Goal: Complete application form

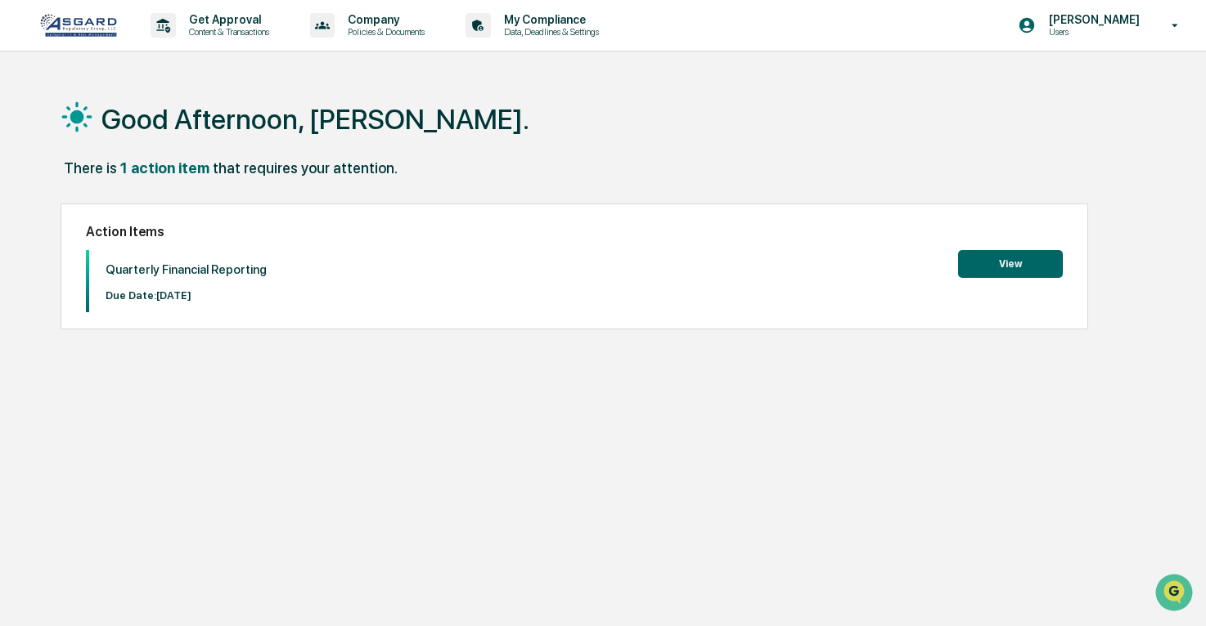
click at [998, 262] on button "View" at bounding box center [1010, 264] width 105 height 28
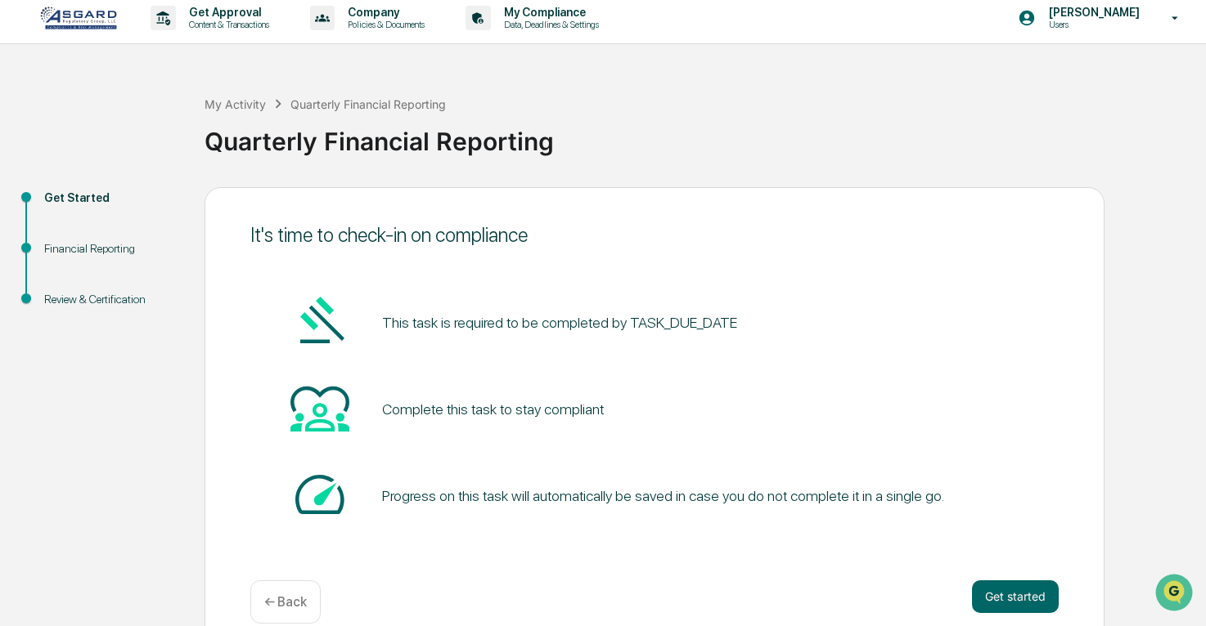
scroll to position [33, 0]
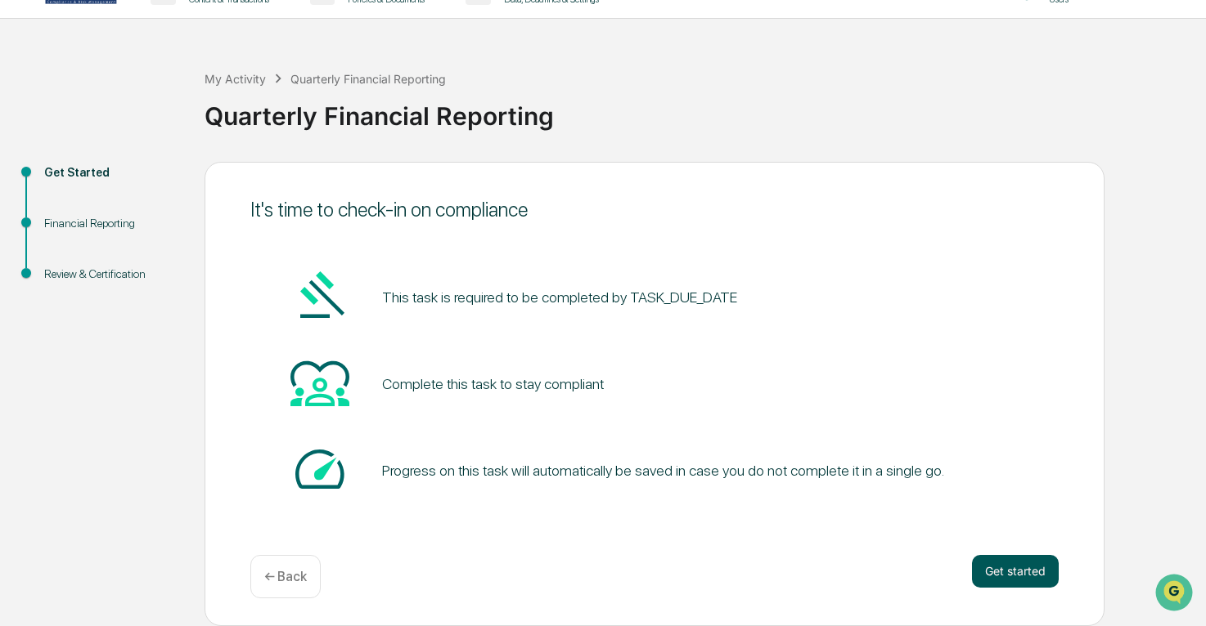
click at [1023, 566] on button "Get started" at bounding box center [1015, 571] width 87 height 33
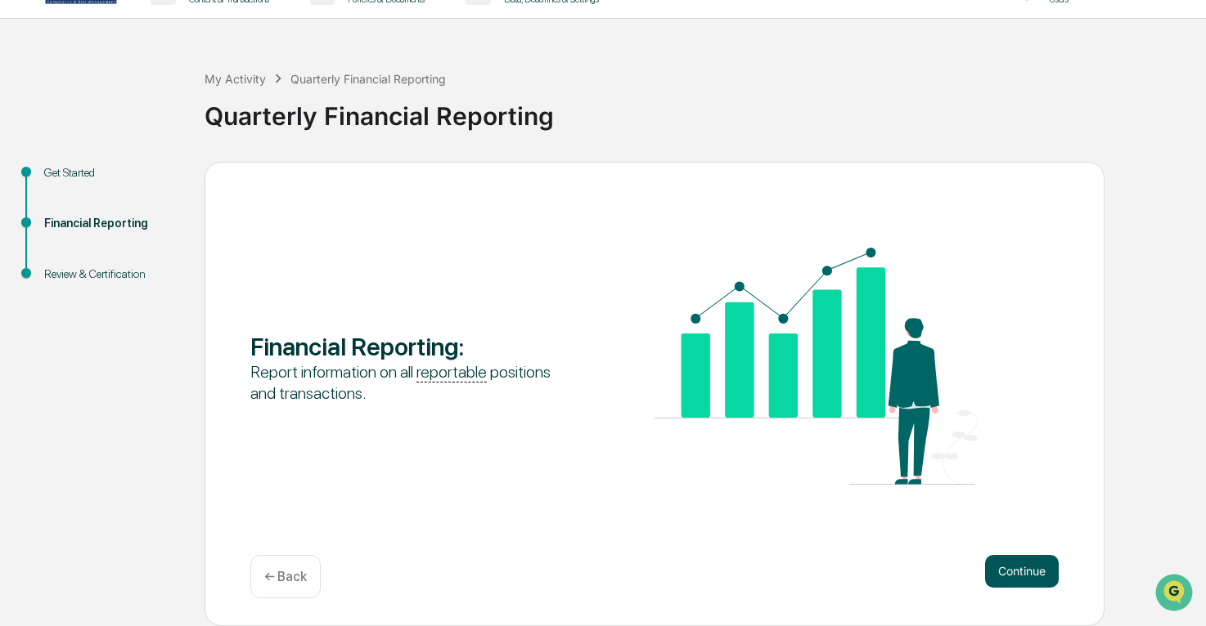
click at [1013, 570] on button "Continue" at bounding box center [1022, 571] width 74 height 33
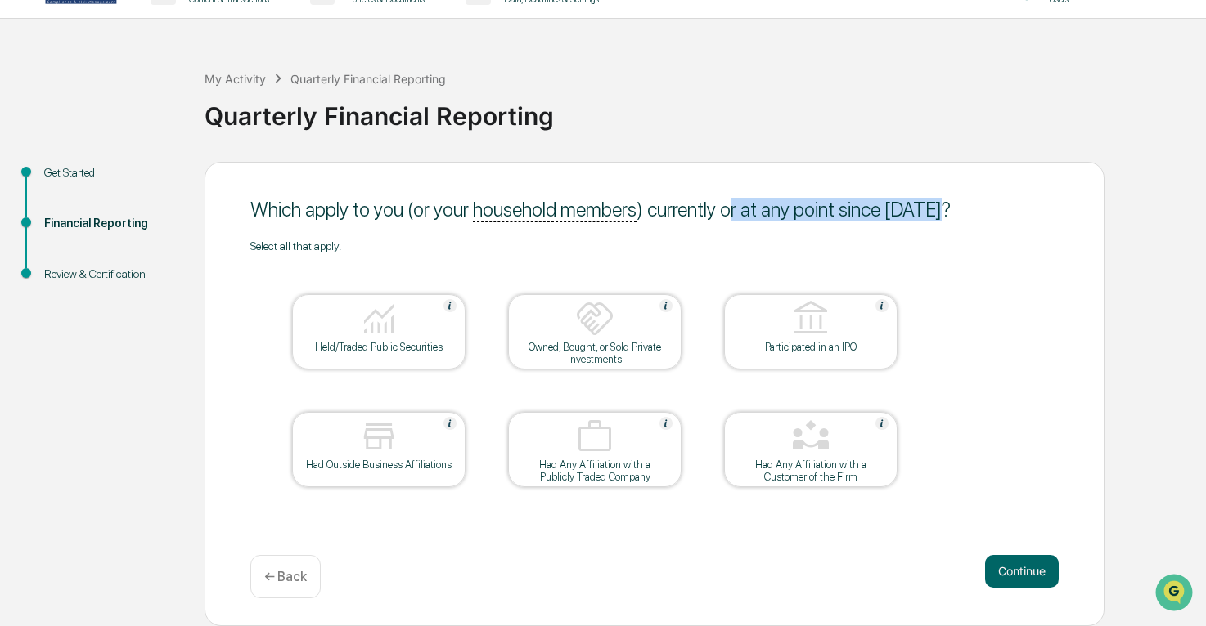
drag, startPoint x: 733, startPoint y: 210, endPoint x: 930, endPoint y: 213, distance: 197.1
click at [930, 213] on div "Which apply to you (or your household members ) currently or at any point since…" at bounding box center [654, 210] width 808 height 24
click at [415, 311] on div at bounding box center [379, 320] width 164 height 42
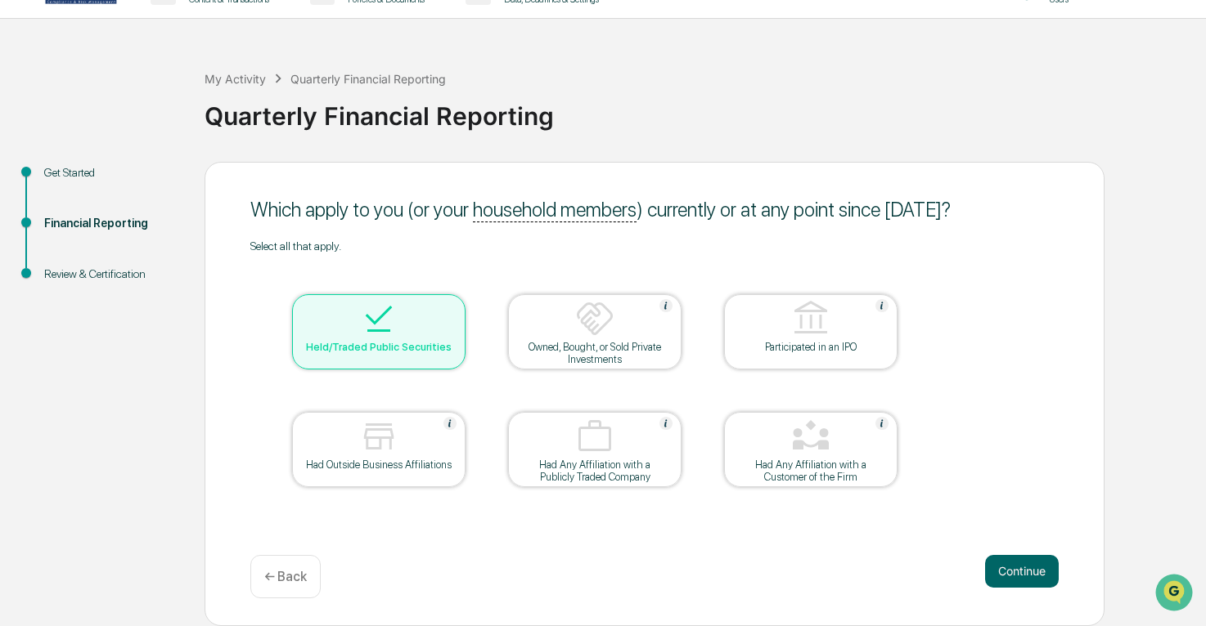
click at [635, 472] on div "Had Any Affiliation with a Publicly Traded Company" at bounding box center [594, 471] width 147 height 25
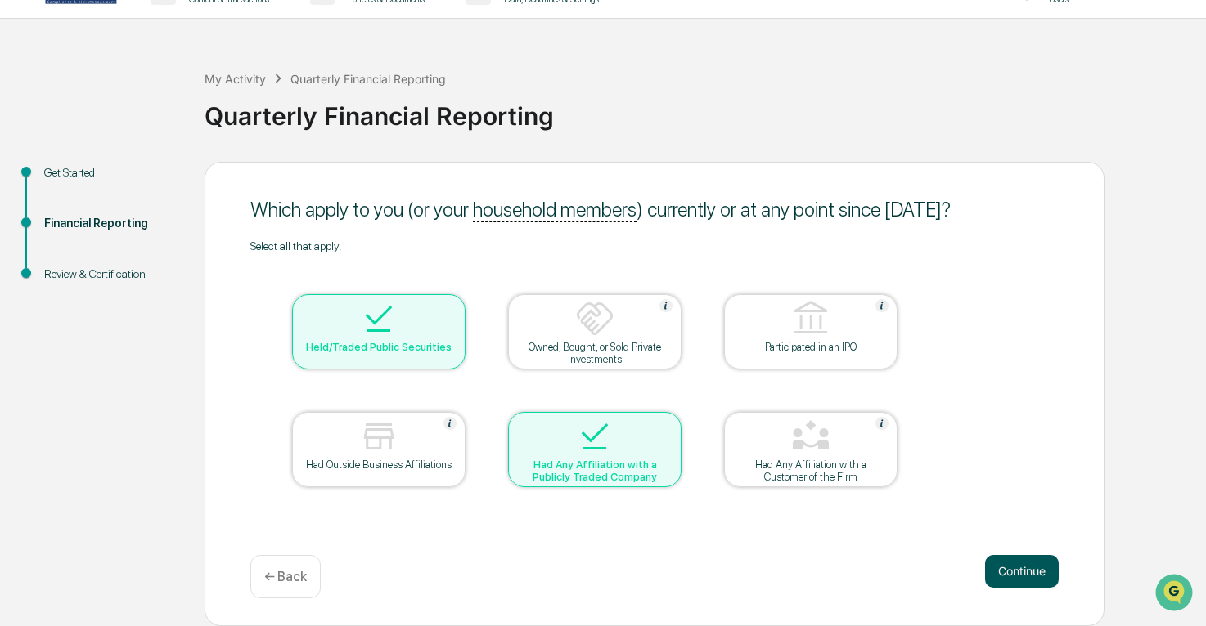
click at [1026, 576] on button "Continue" at bounding box center [1022, 571] width 74 height 33
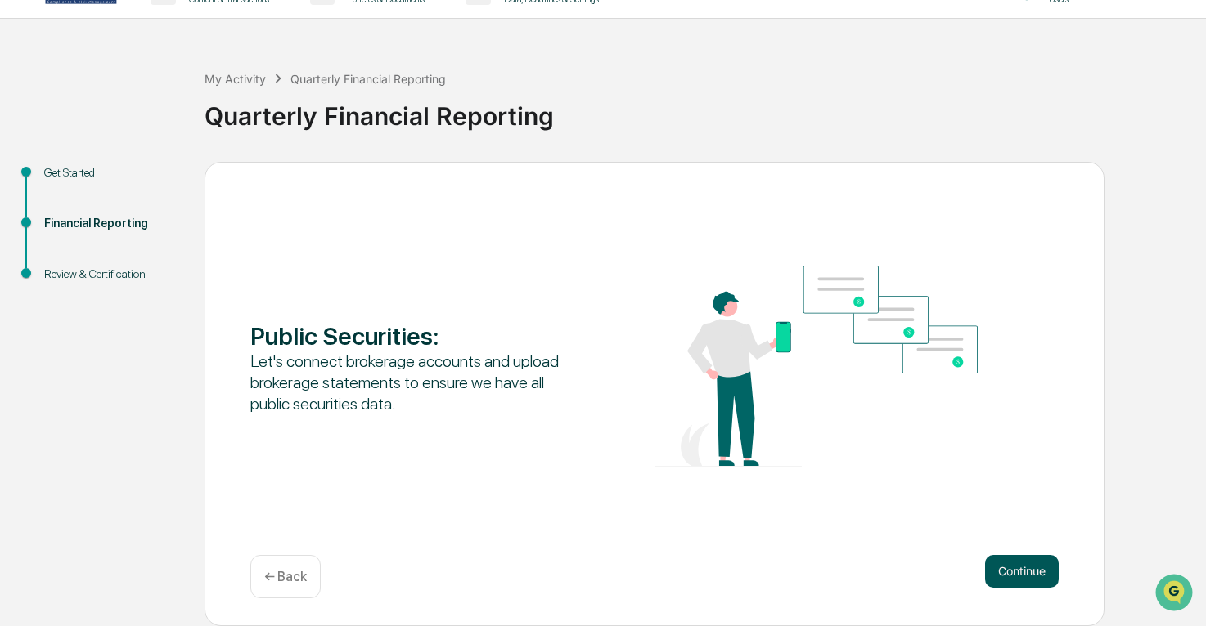
click at [1029, 572] on button "Continue" at bounding box center [1022, 571] width 74 height 33
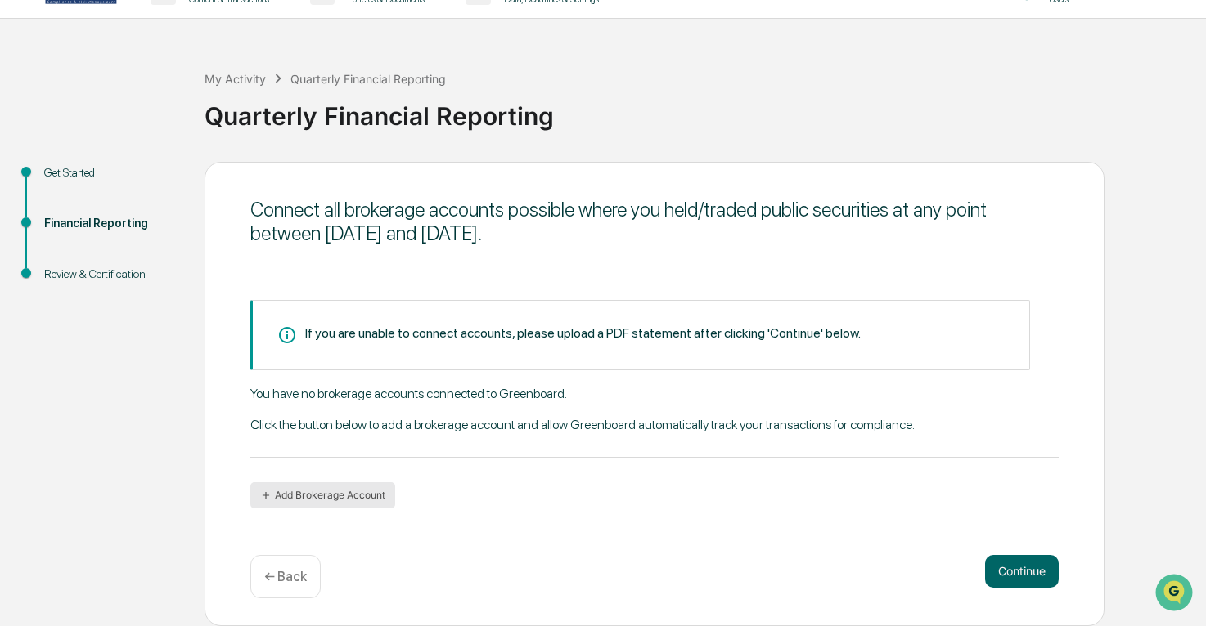
click at [335, 496] on button "Add Brokerage Account" at bounding box center [322, 496] width 145 height 26
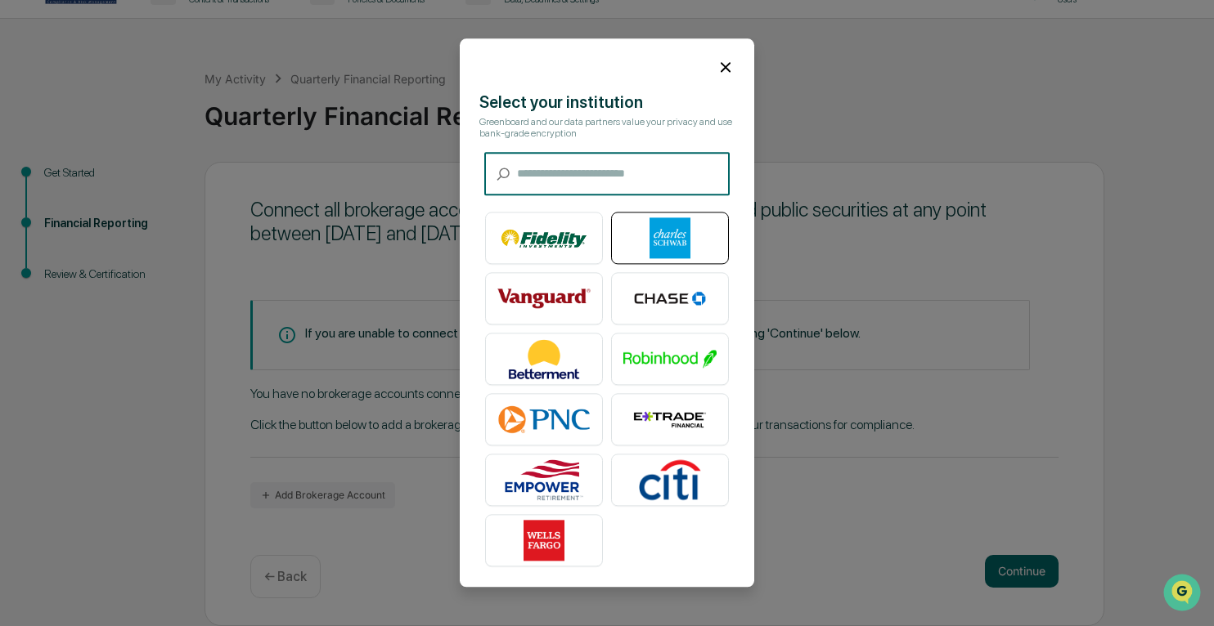
click at [657, 239] on img at bounding box center [669, 238] width 93 height 41
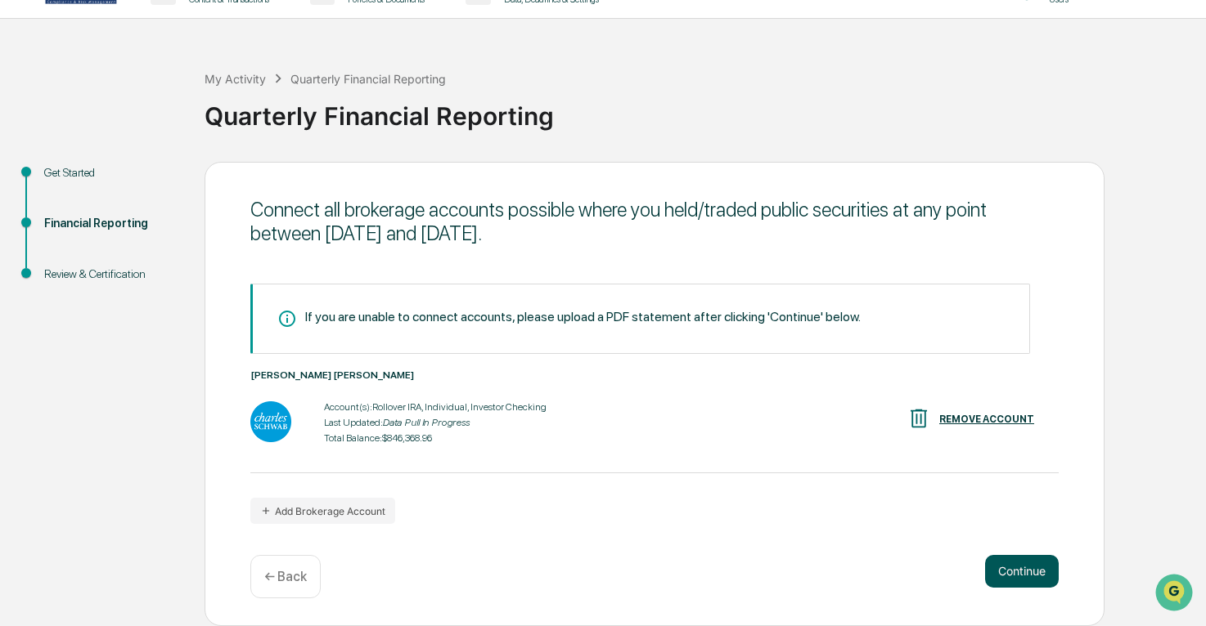
click at [1028, 567] on button "Continue" at bounding box center [1022, 571] width 74 height 33
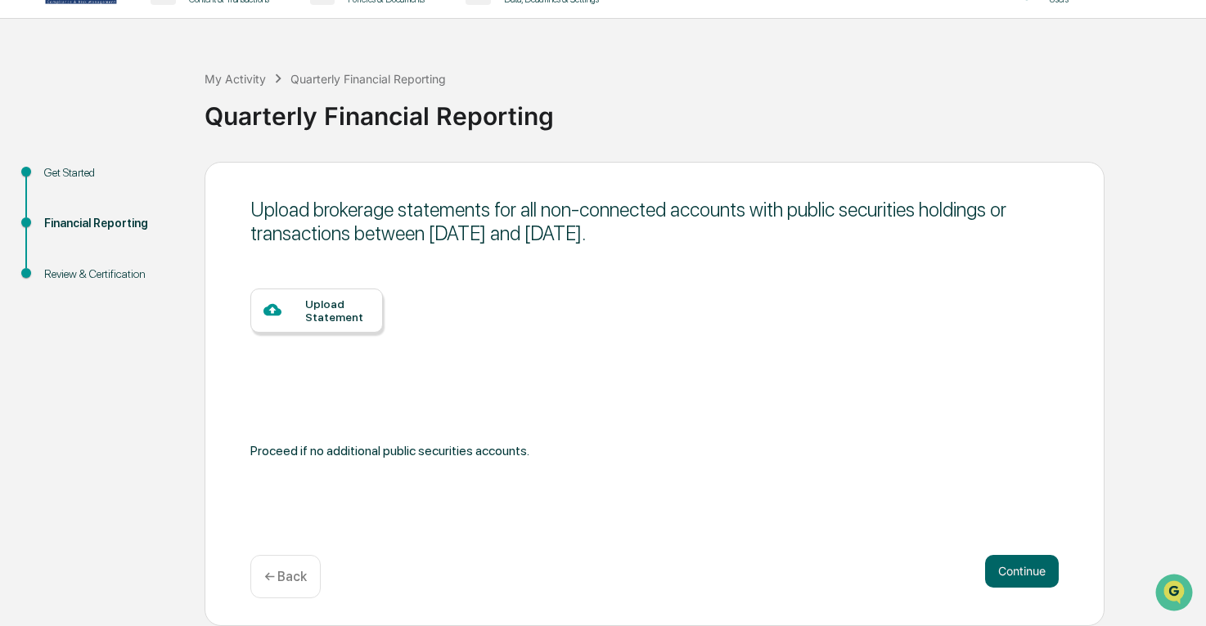
drag, startPoint x: 335, startPoint y: 218, endPoint x: 668, endPoint y: 229, distance: 333.9
click at [668, 229] on div "Upload brokerage statements for all non-connected accounts with public securiti…" at bounding box center [654, 221] width 808 height 47
drag, startPoint x: 668, startPoint y: 229, endPoint x: 611, endPoint y: 236, distance: 57.7
click at [612, 232] on div "Upload brokerage statements for all non-connected accounts with public securiti…" at bounding box center [654, 221] width 808 height 47
click at [1020, 570] on button "Continue" at bounding box center [1022, 571] width 74 height 33
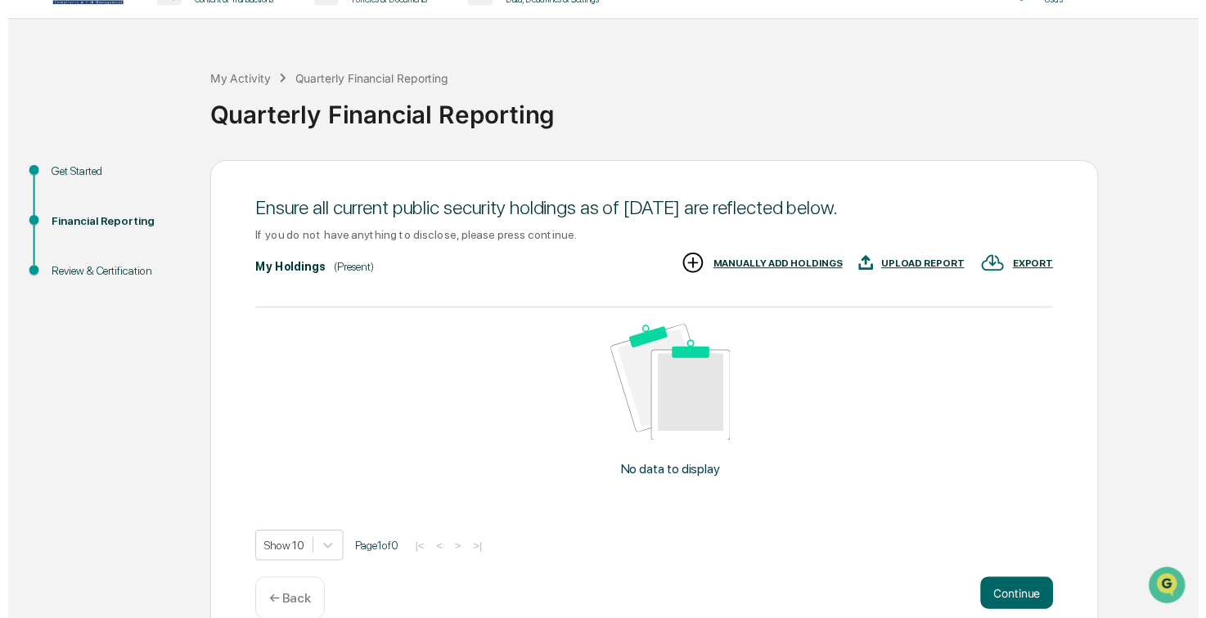
scroll to position [61, 0]
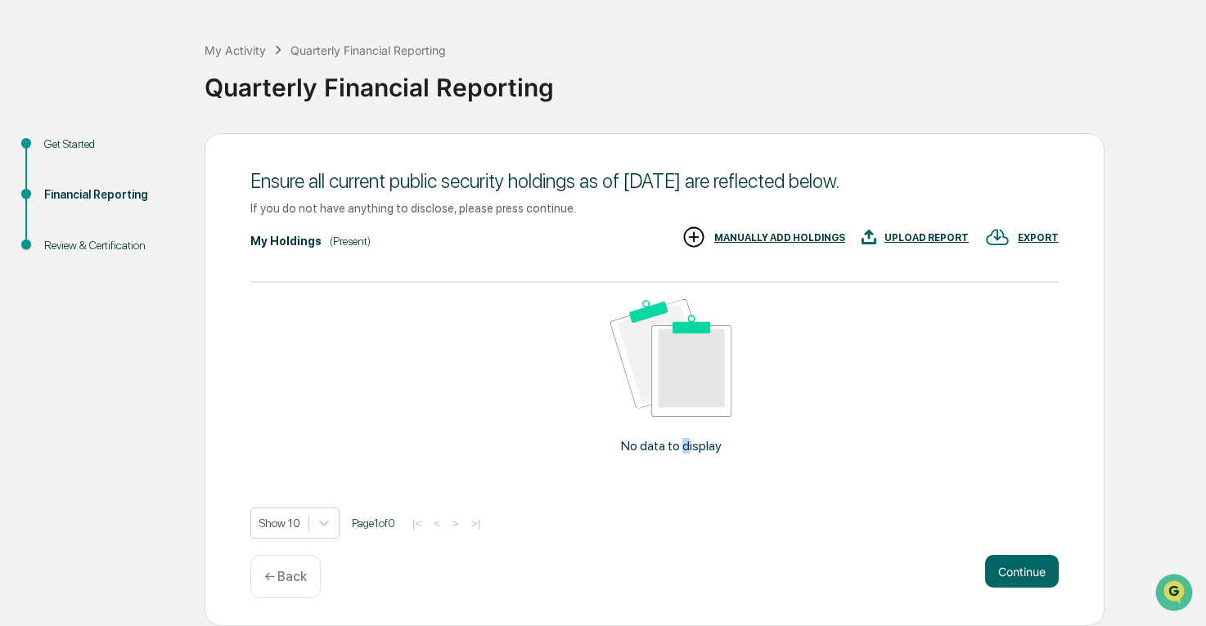
click at [691, 427] on div "No data to display" at bounding box center [670, 383] width 841 height 201
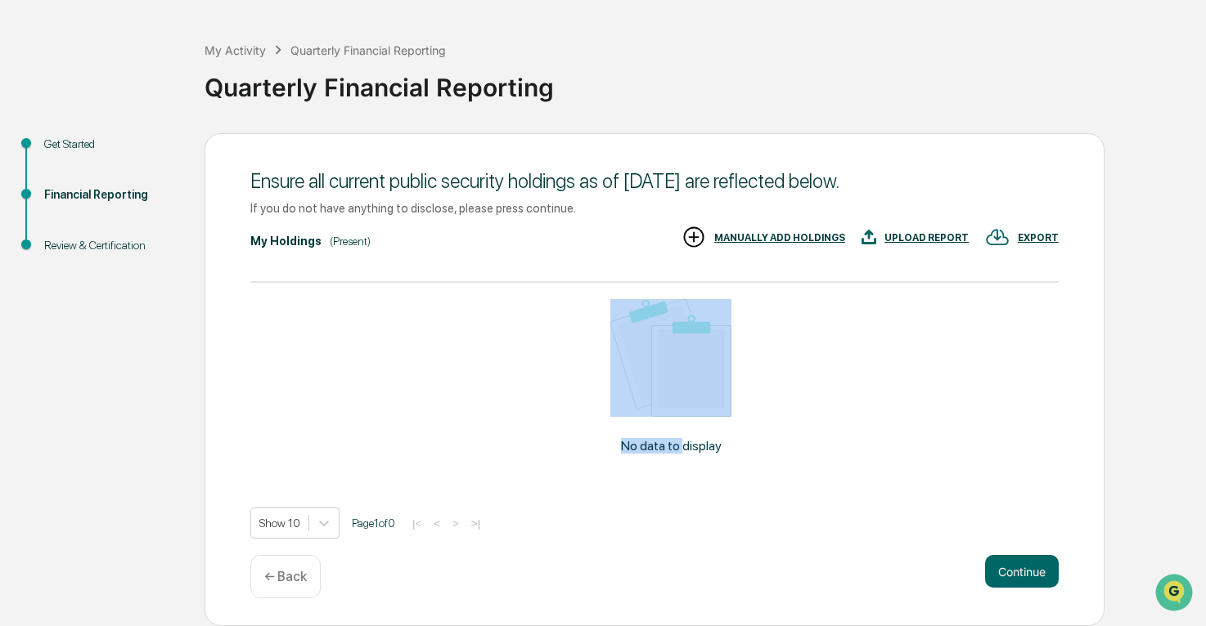
drag, startPoint x: 691, startPoint y: 427, endPoint x: 853, endPoint y: 416, distance: 162.3
click at [853, 416] on div "No data to display" at bounding box center [670, 383] width 841 height 201
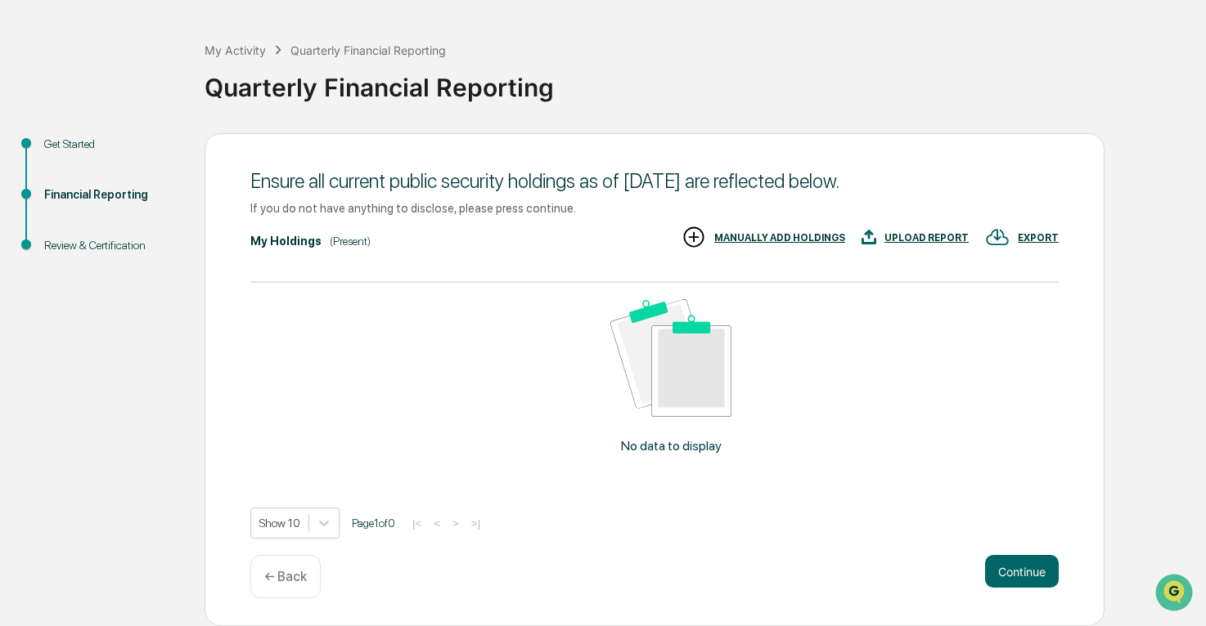
click at [292, 571] on p "← Back" at bounding box center [285, 577] width 43 height 16
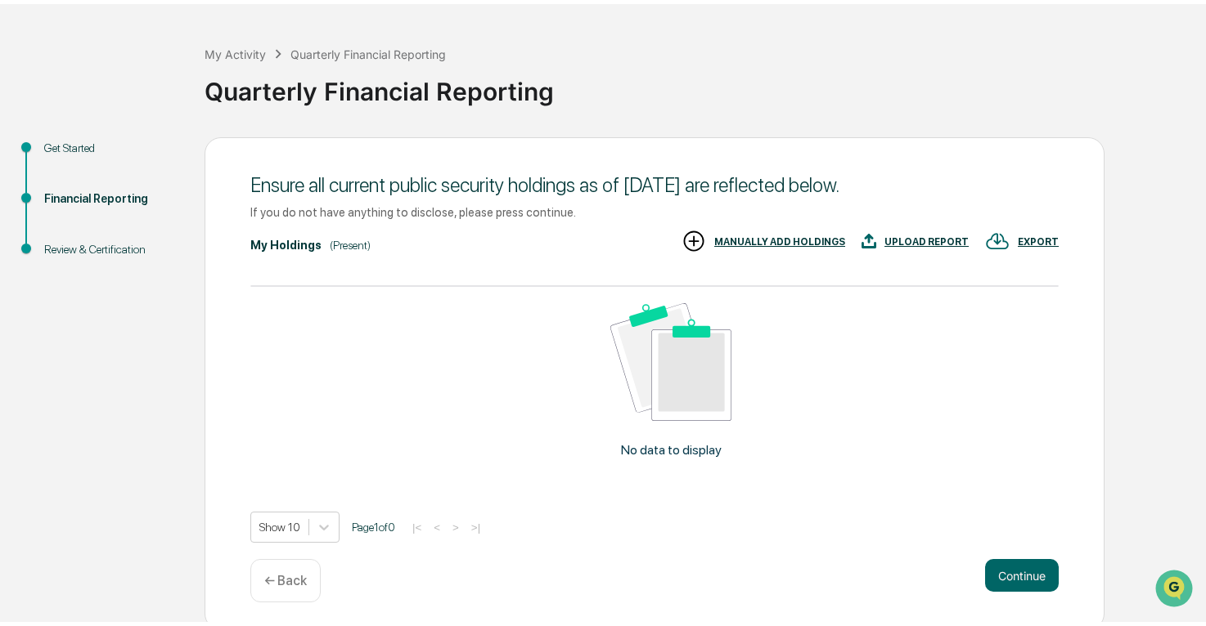
scroll to position [33, 0]
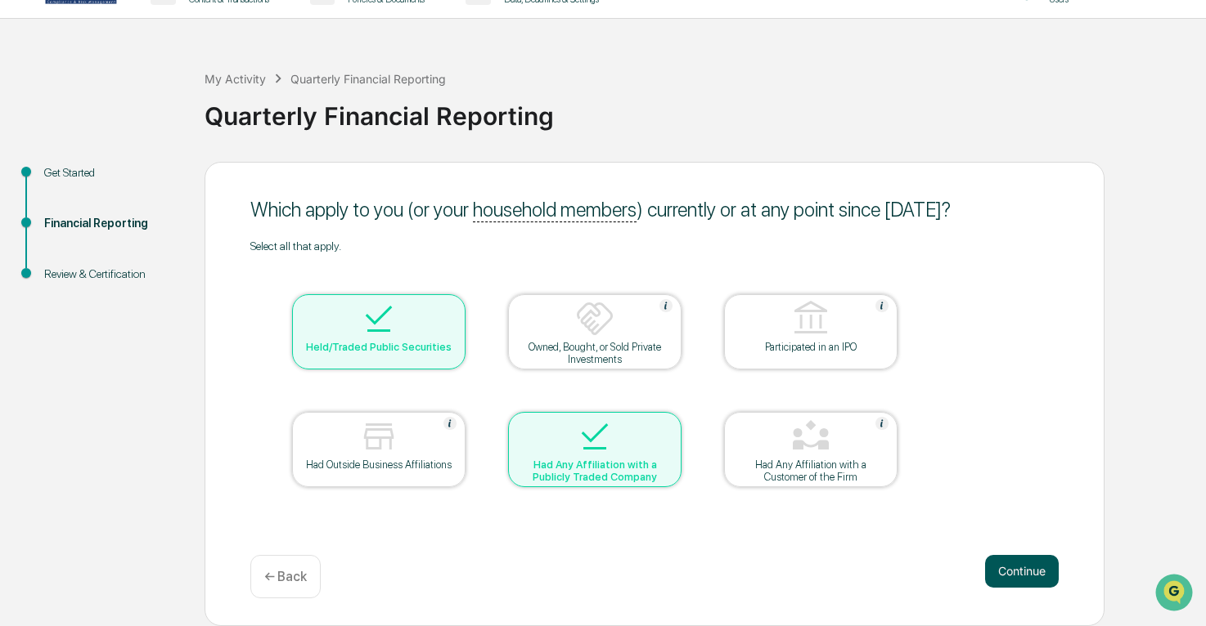
click at [1010, 575] on button "Continue" at bounding box center [1022, 571] width 74 height 33
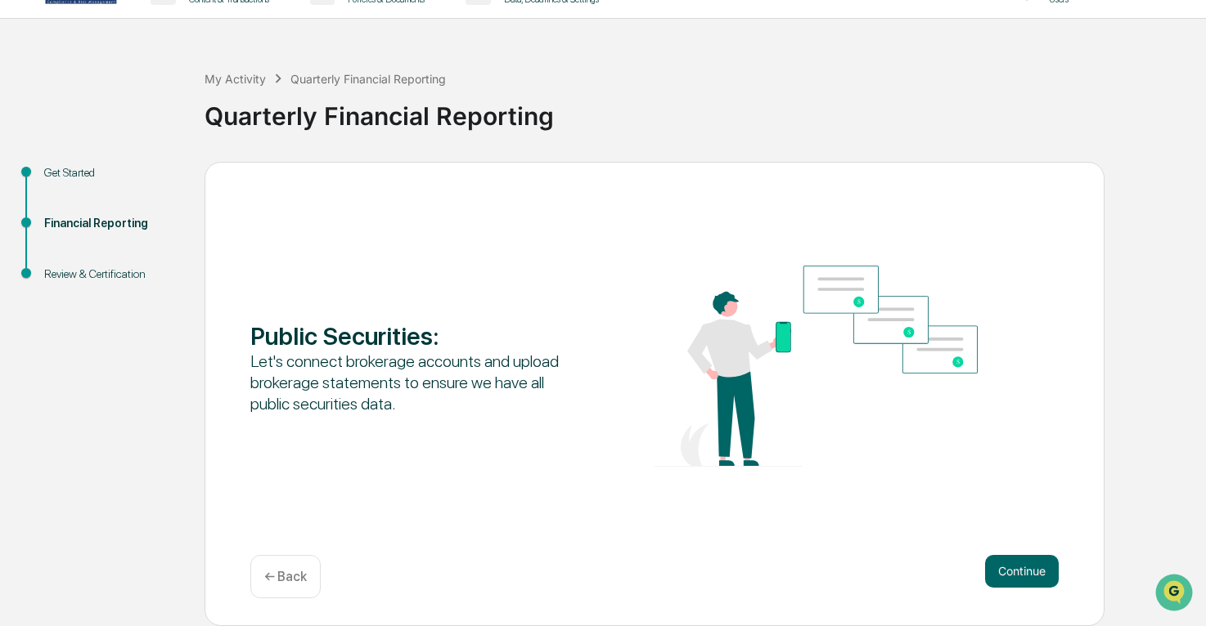
click at [1009, 575] on button "Continue" at bounding box center [1022, 571] width 74 height 33
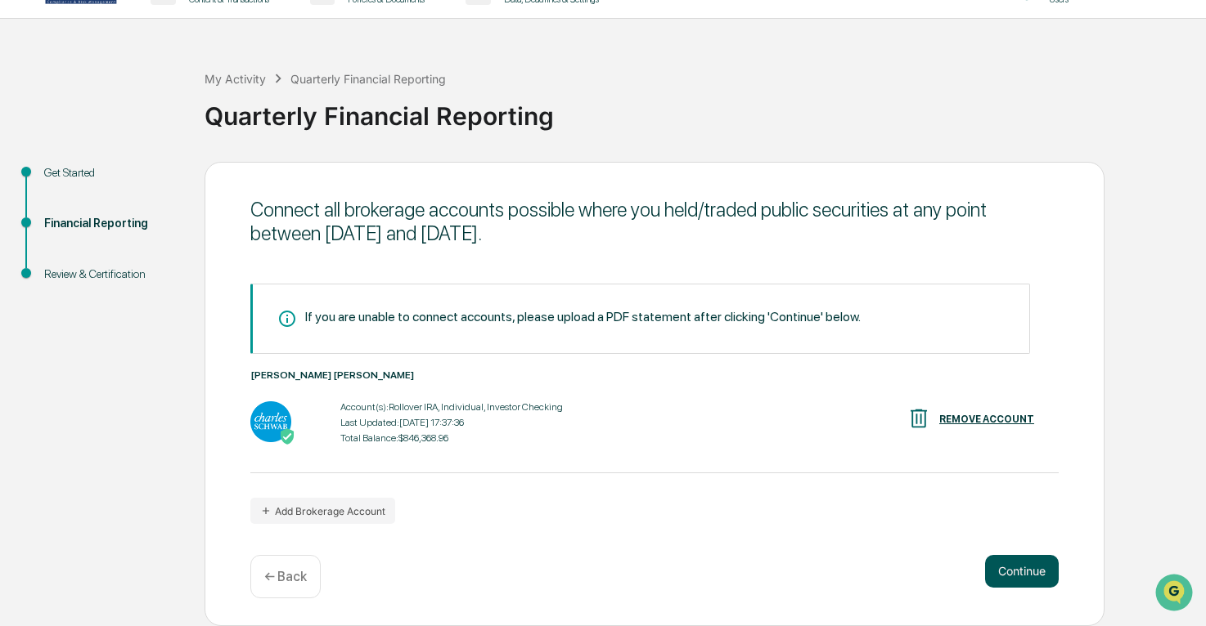
click at [1004, 575] on button "Continue" at bounding box center [1022, 571] width 74 height 33
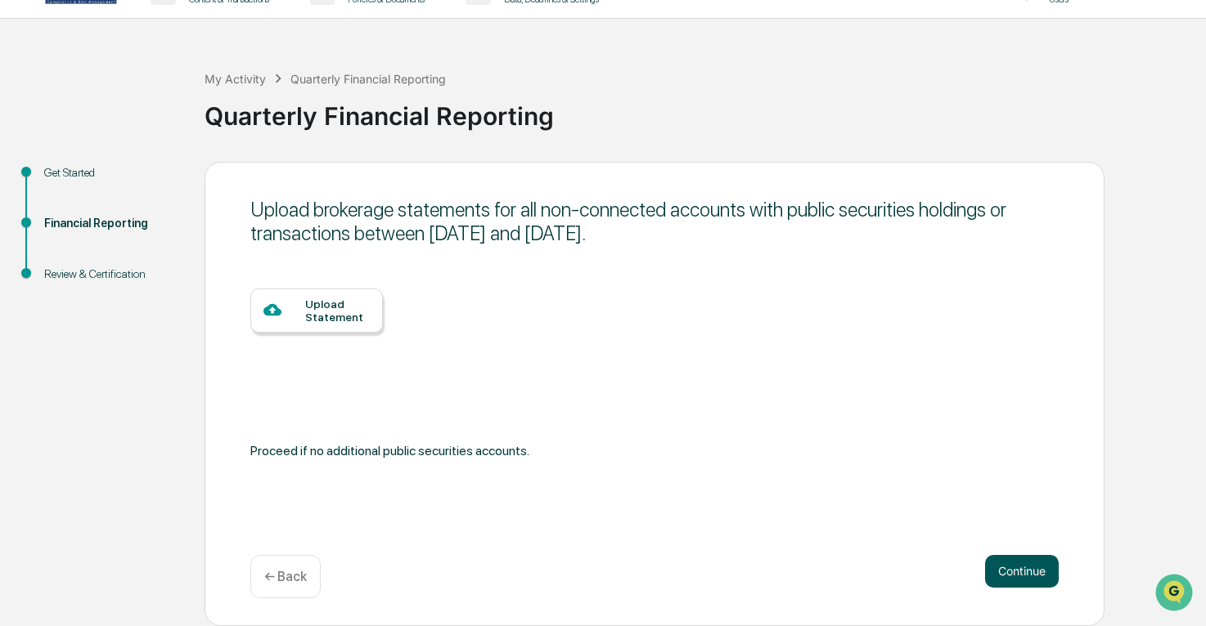
click at [1017, 572] on button "Continue" at bounding box center [1022, 571] width 74 height 33
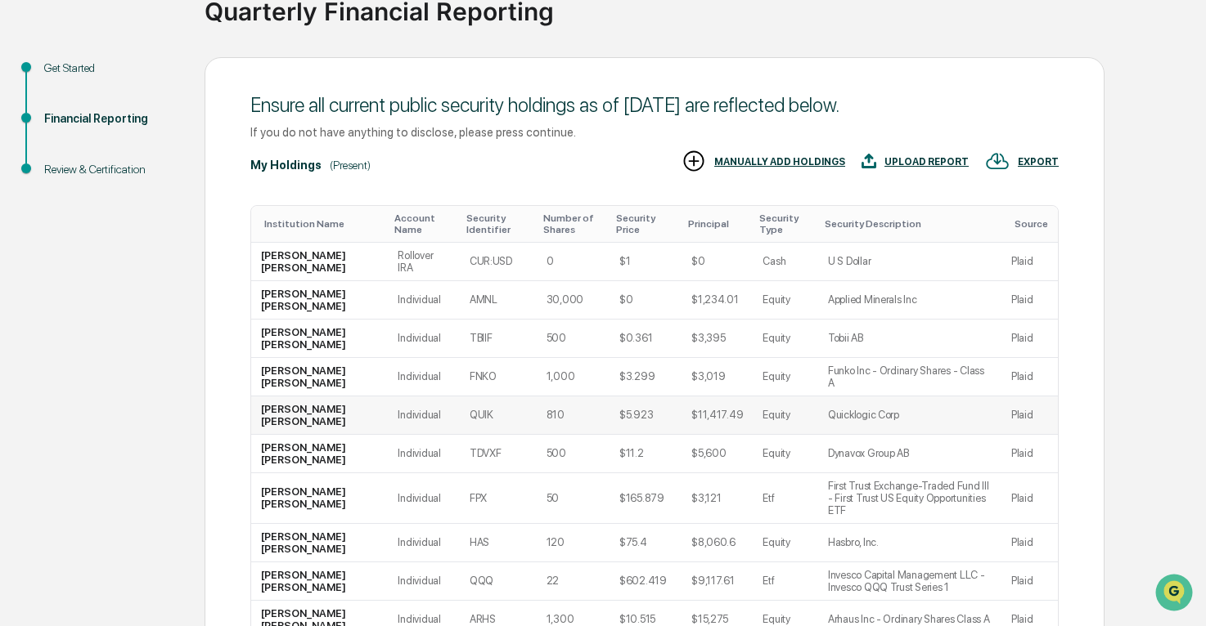
scroll to position [281, 0]
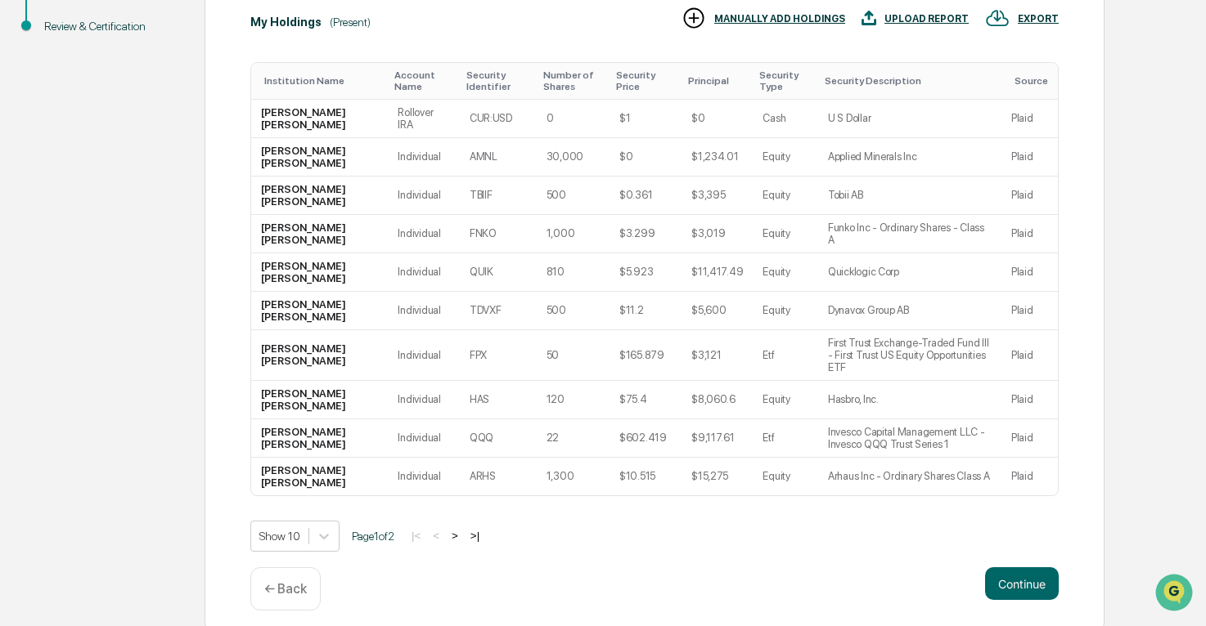
click at [458, 529] on button ">" at bounding box center [455, 536] width 16 height 14
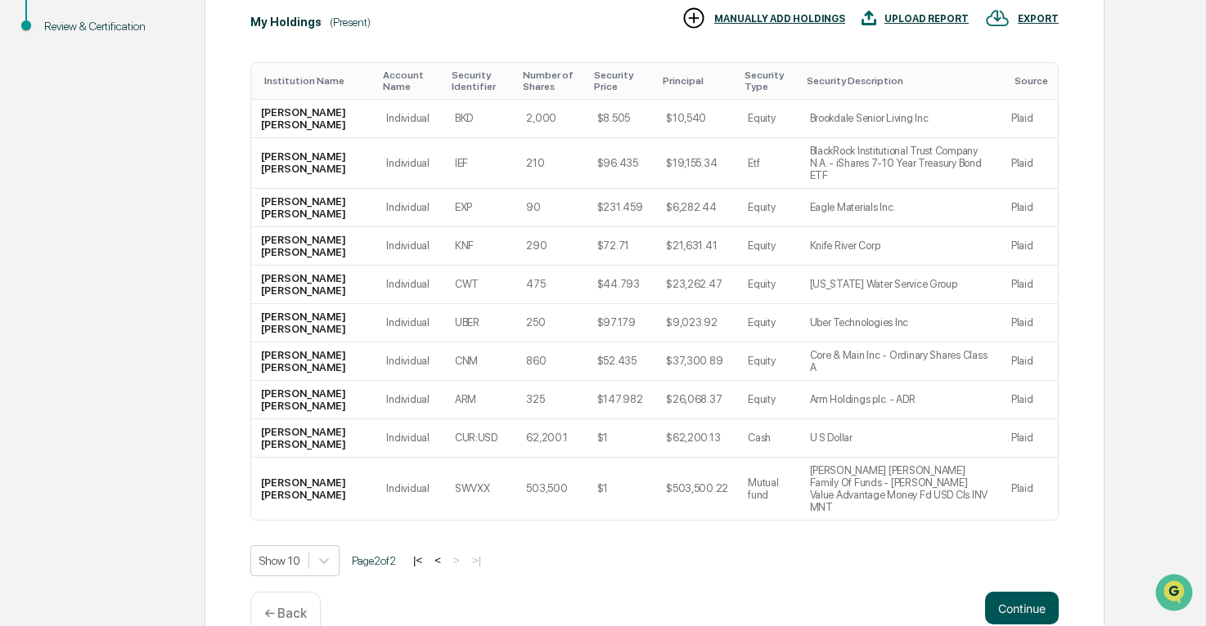
click at [1020, 592] on button "Continue" at bounding box center [1022, 608] width 74 height 33
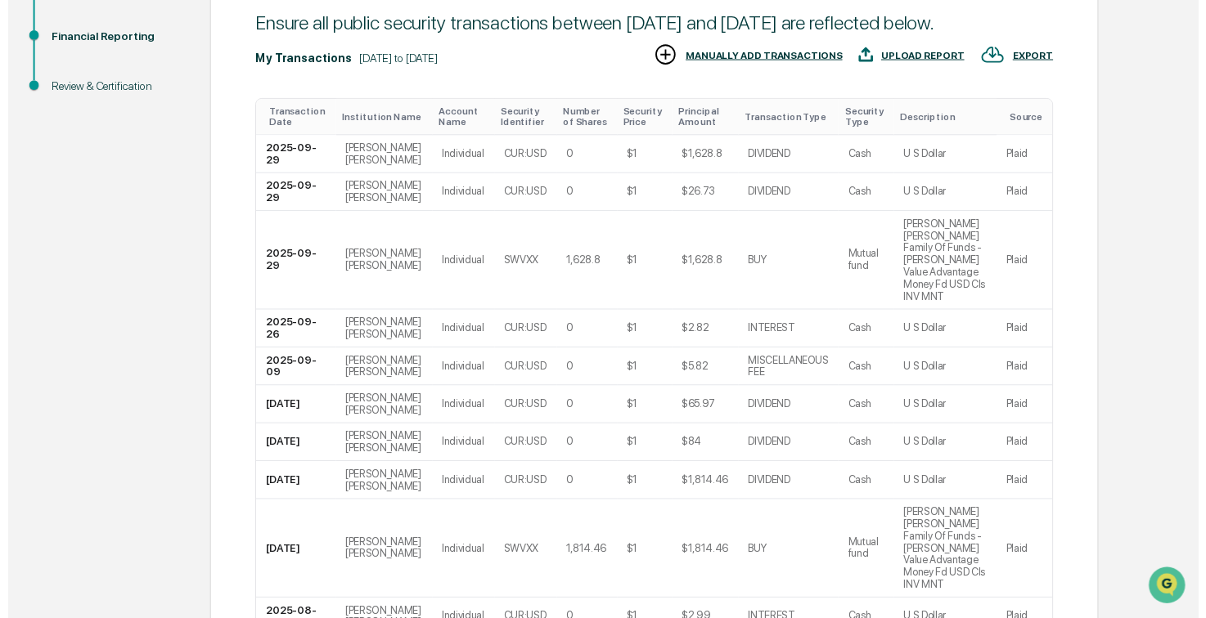
scroll to position [330, 0]
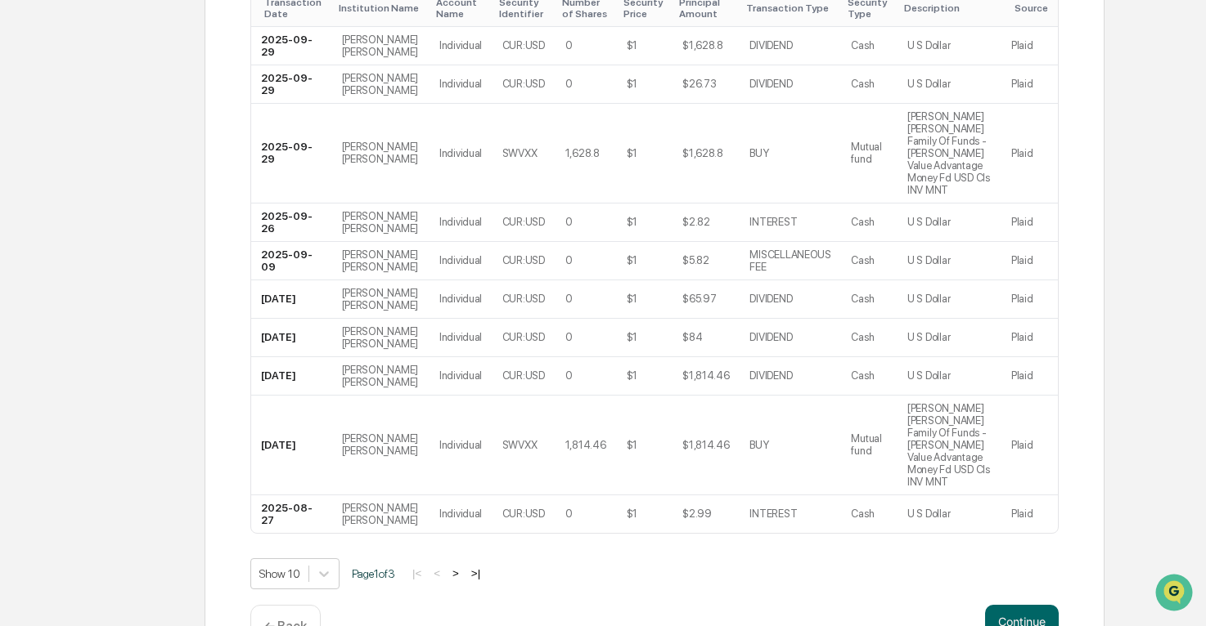
click at [458, 567] on button ">" at bounding box center [455, 574] width 16 height 14
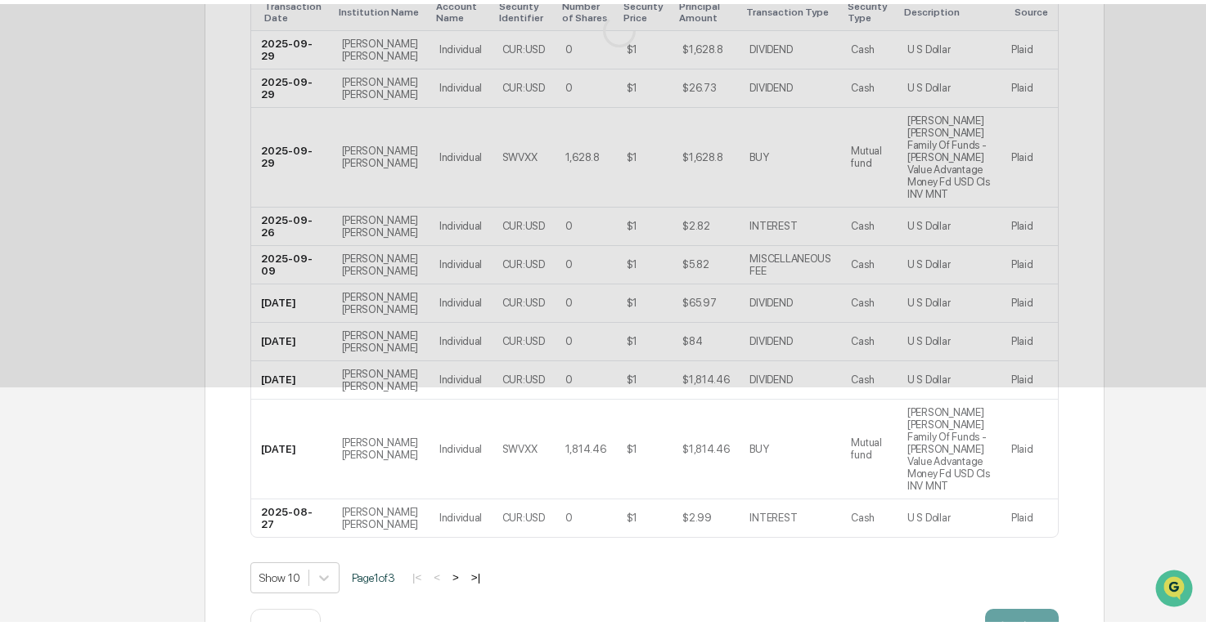
scroll to position [33, 0]
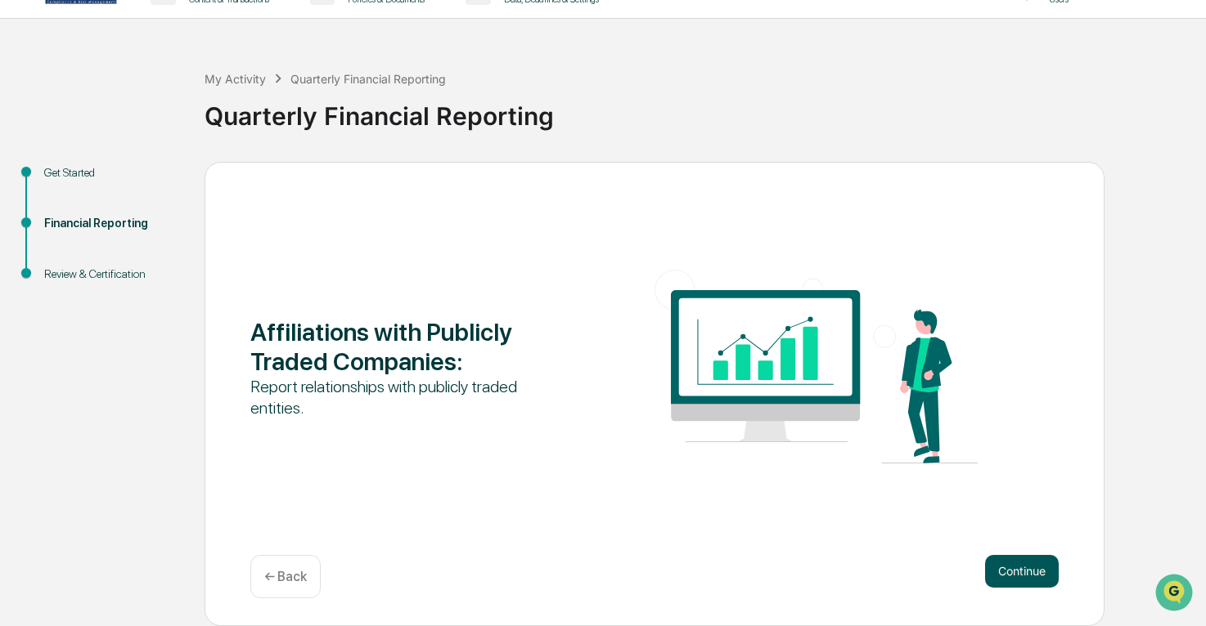
click at [1021, 569] on button "Continue" at bounding box center [1022, 571] width 74 height 33
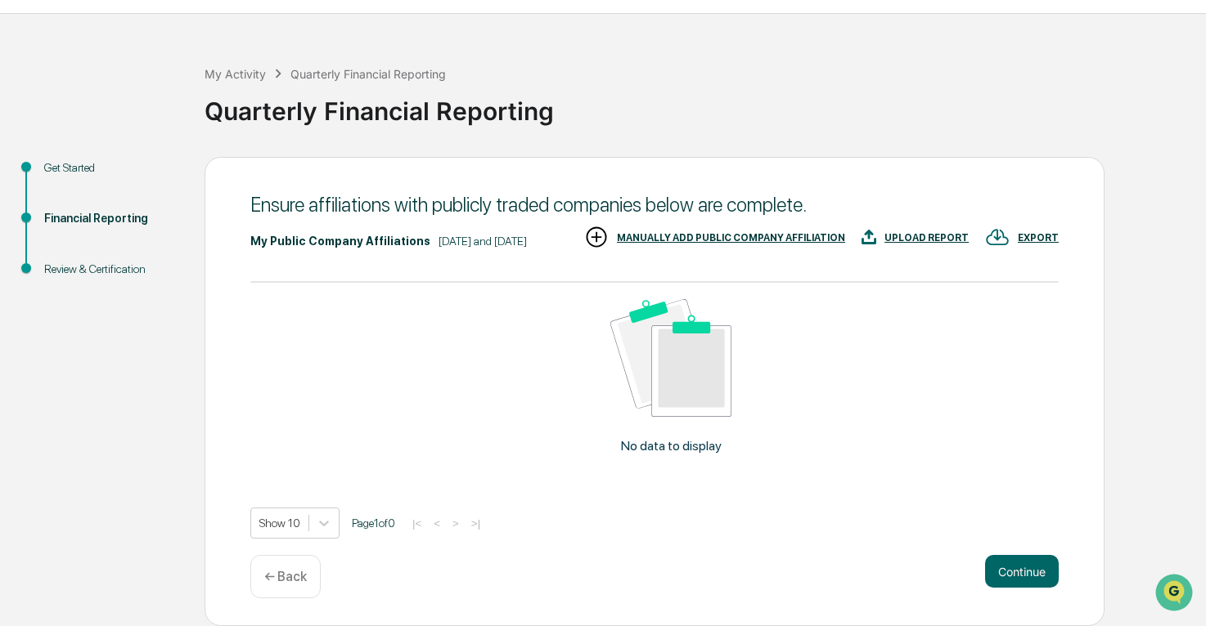
scroll to position [71, 0]
click at [845, 233] on div "MANUALLY ADD PUBLIC COMPANY AFFILIATION" at bounding box center [731, 237] width 228 height 11
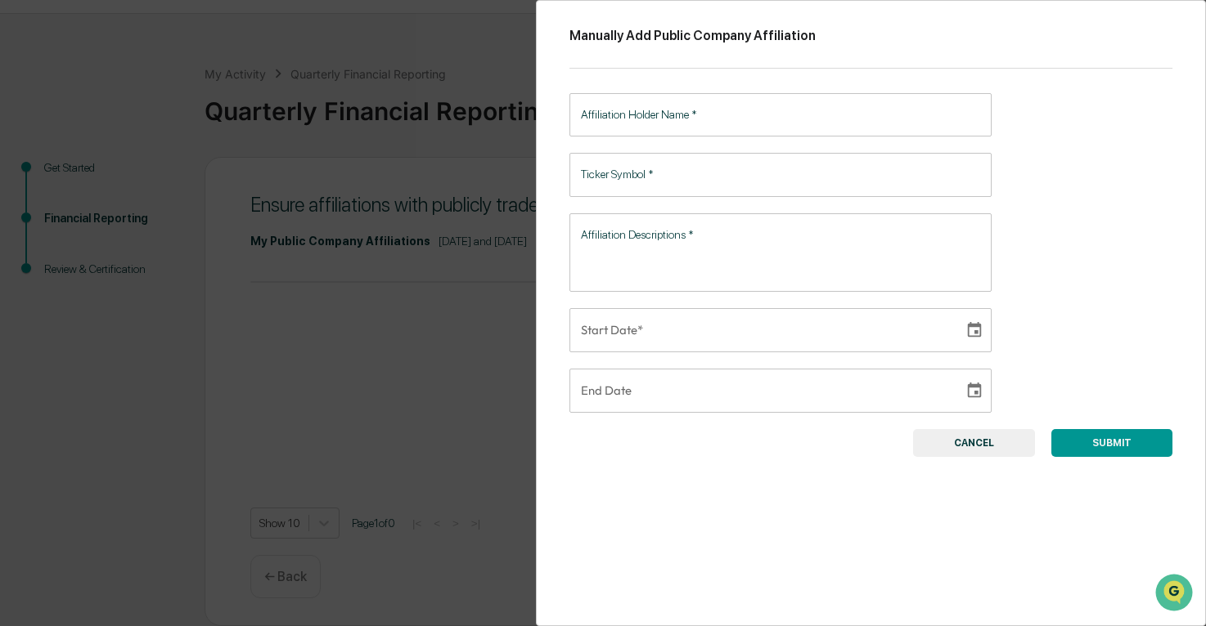
click at [649, 132] on input "Affiliation Holder Name   *" at bounding box center [780, 114] width 422 height 43
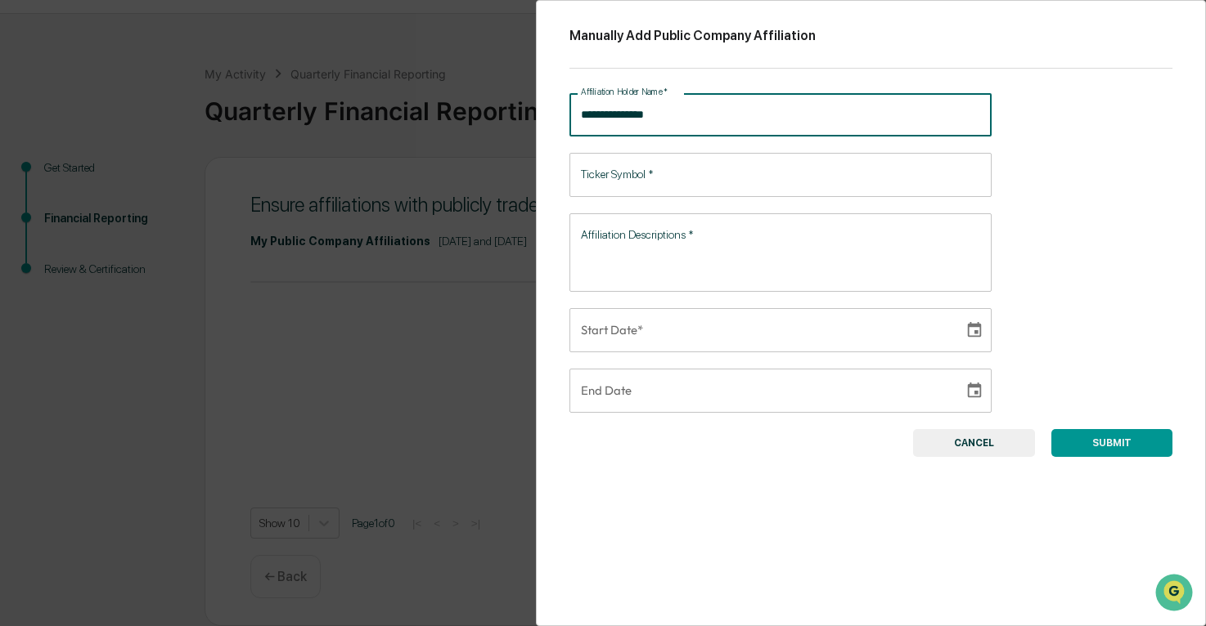
type input "**********"
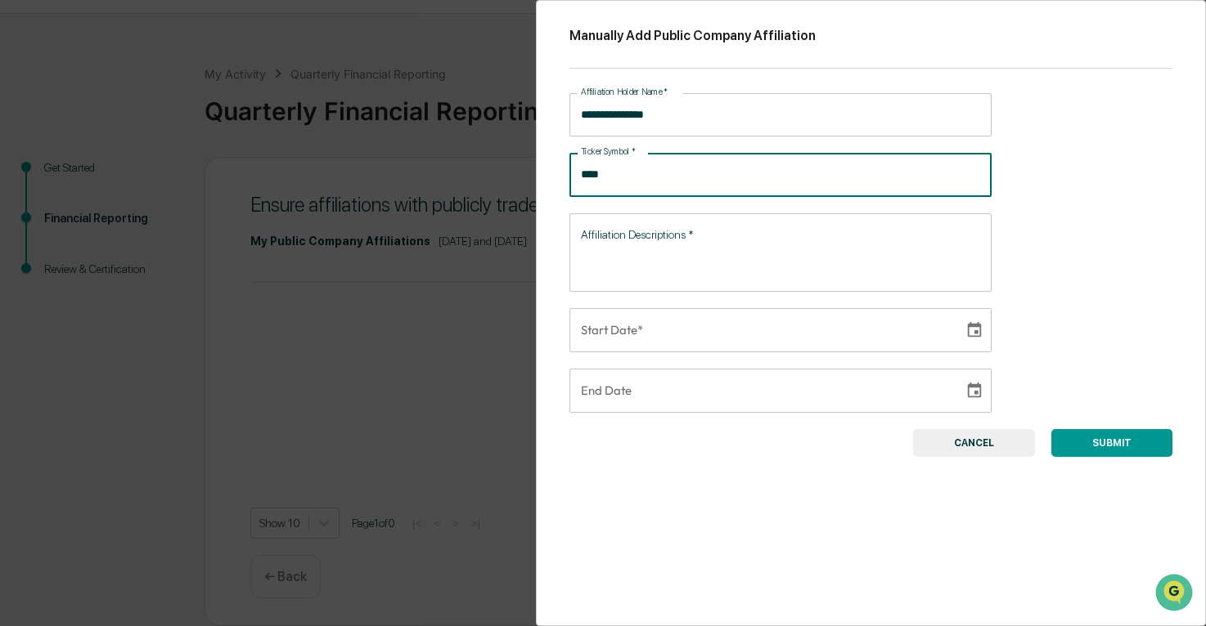
type input "****"
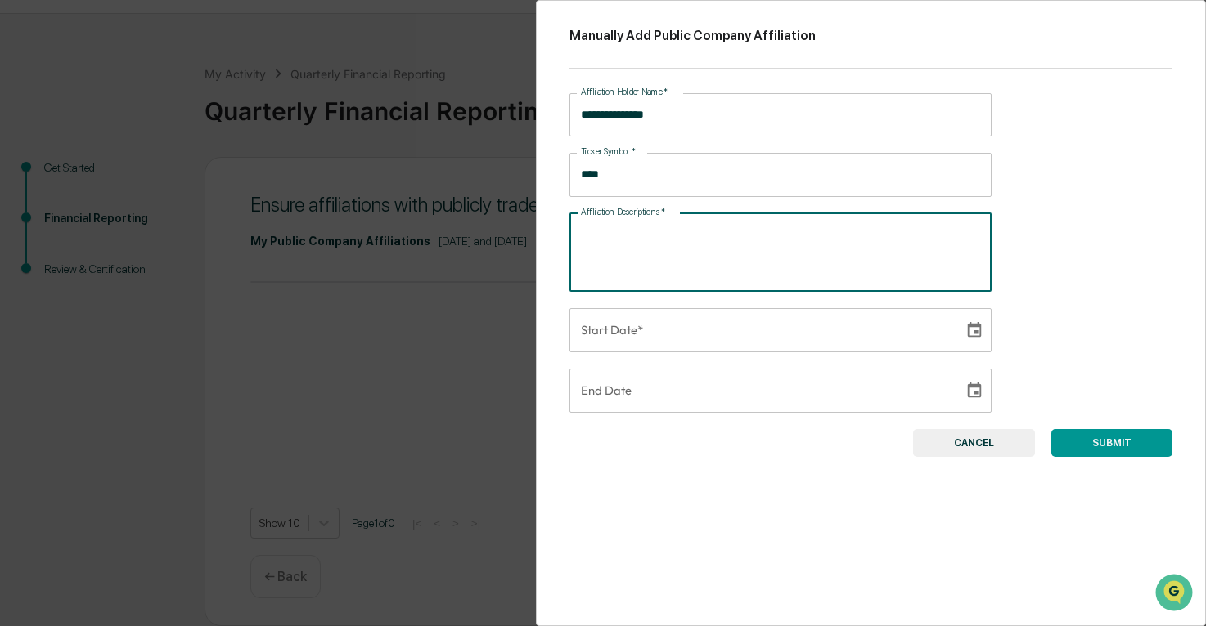
click at [684, 240] on textarea "Affiliation Descriptions   *" at bounding box center [780, 253] width 399 height 52
type textarea "**********"
click at [975, 335] on icon "Choose date" at bounding box center [974, 329] width 14 height 16
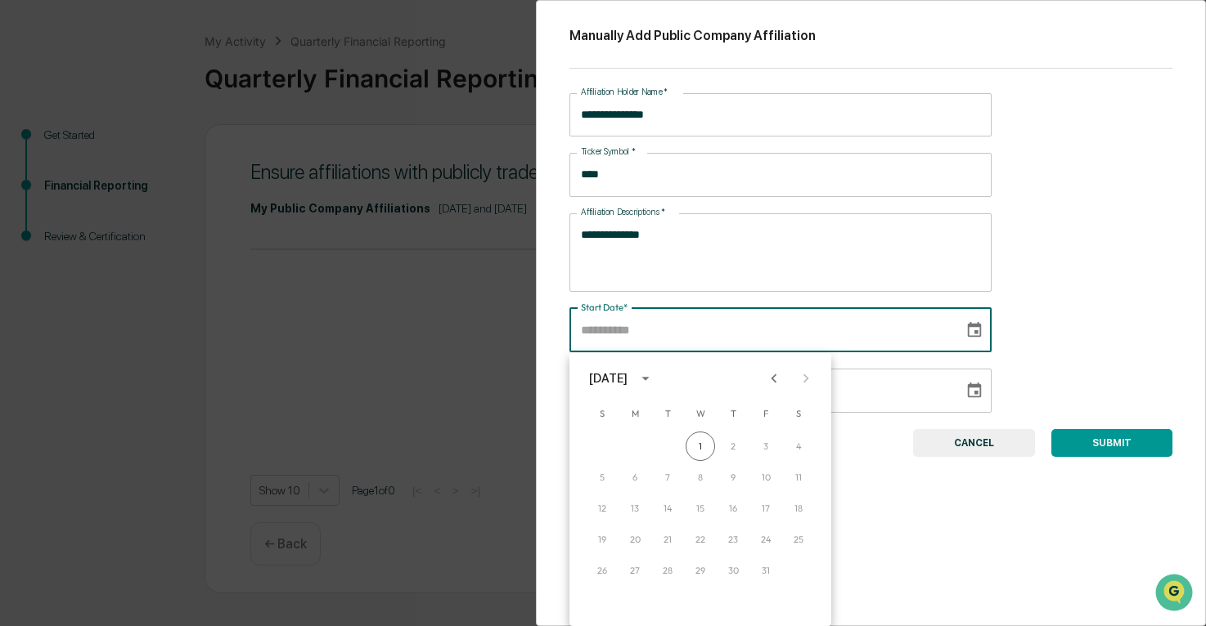
click at [632, 378] on div "[DATE]" at bounding box center [610, 379] width 43 height 18
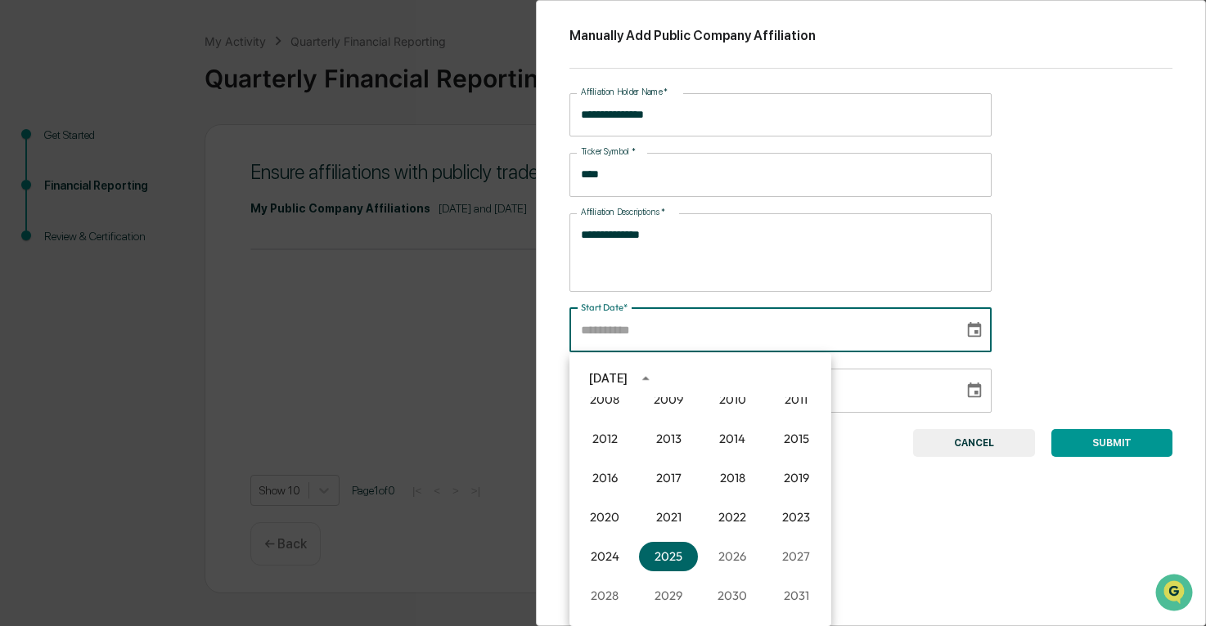
scroll to position [1040, 0]
click at [794, 478] on button "2015" at bounding box center [795, 475] width 59 height 29
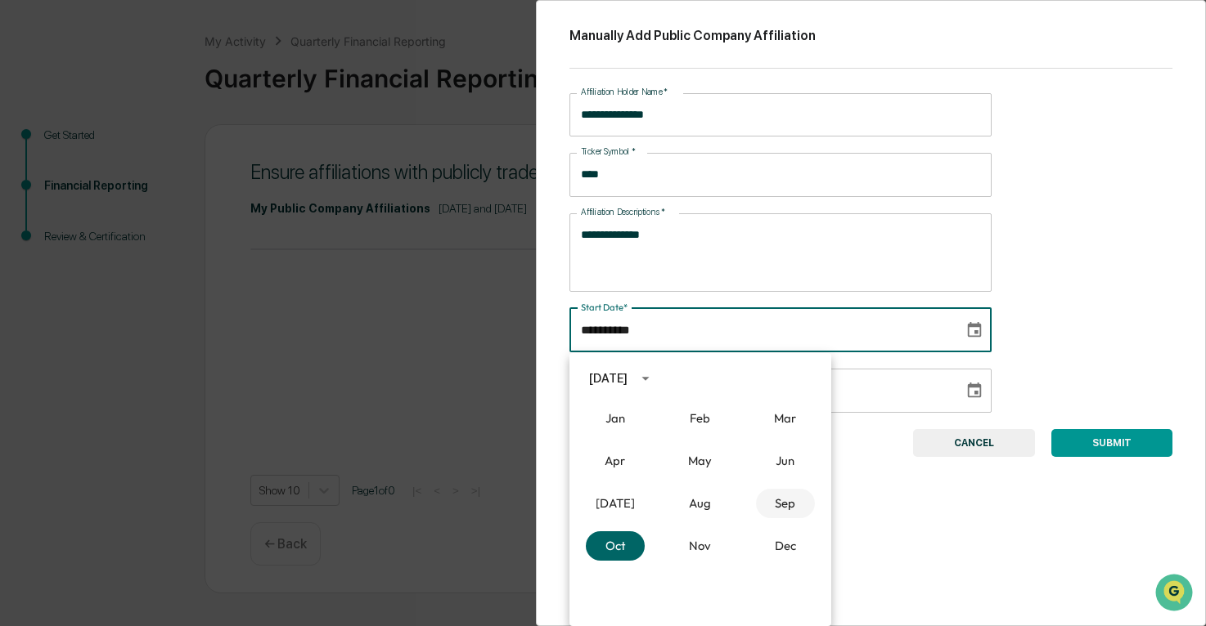
click at [791, 510] on button "Sep" at bounding box center [785, 503] width 59 height 29
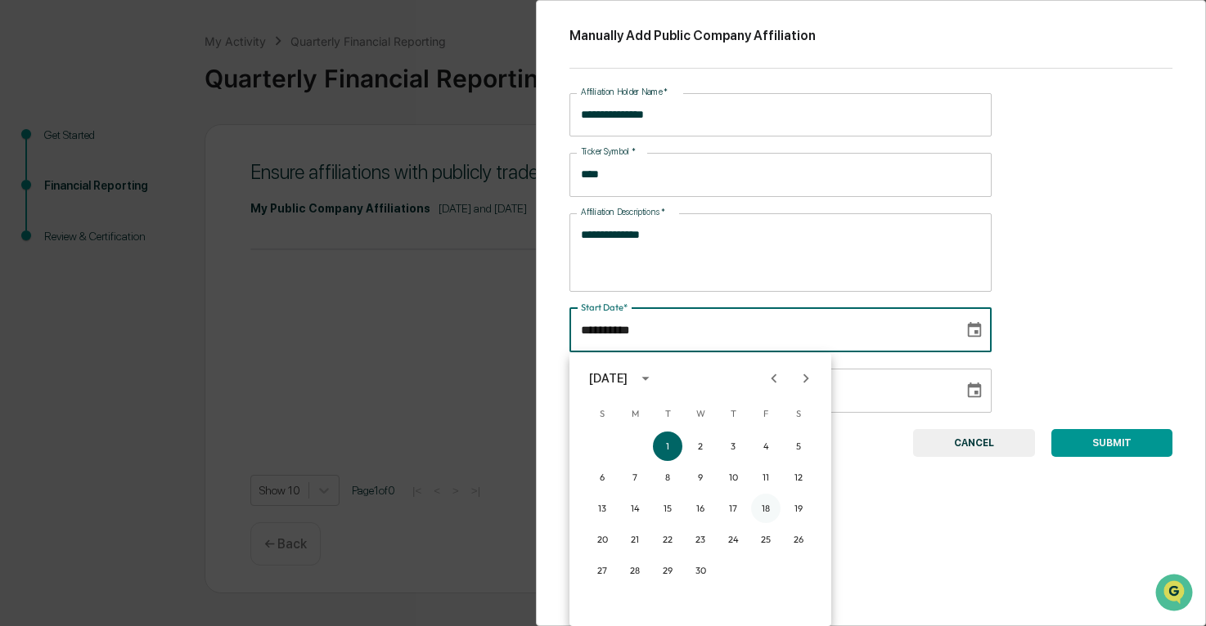
click at [768, 508] on button "18" at bounding box center [765, 508] width 29 height 29
type input "**********"
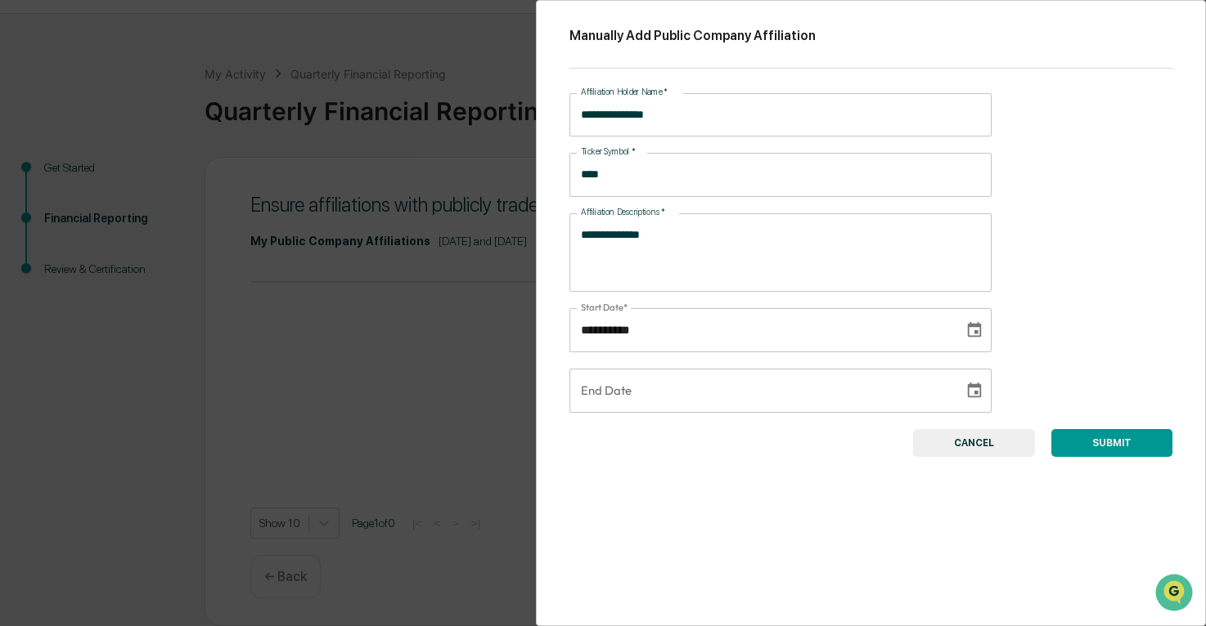
type input "**********"
click at [710, 381] on input "**********" at bounding box center [760, 391] width 383 height 44
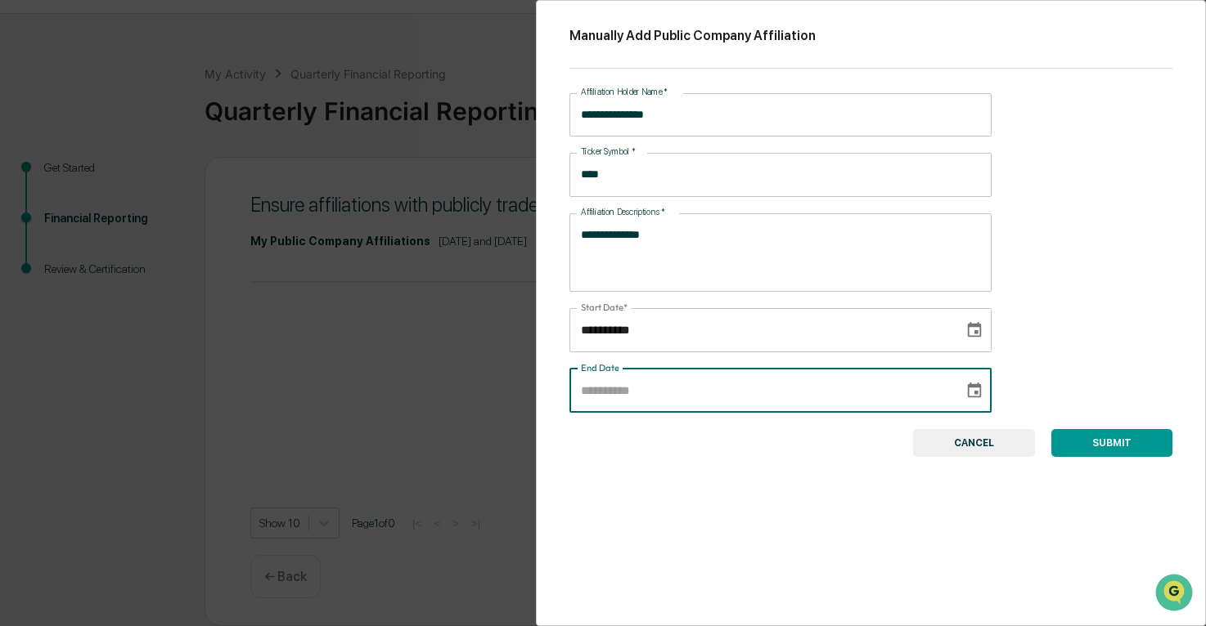
click at [870, 347] on input "**********" at bounding box center [760, 330] width 383 height 44
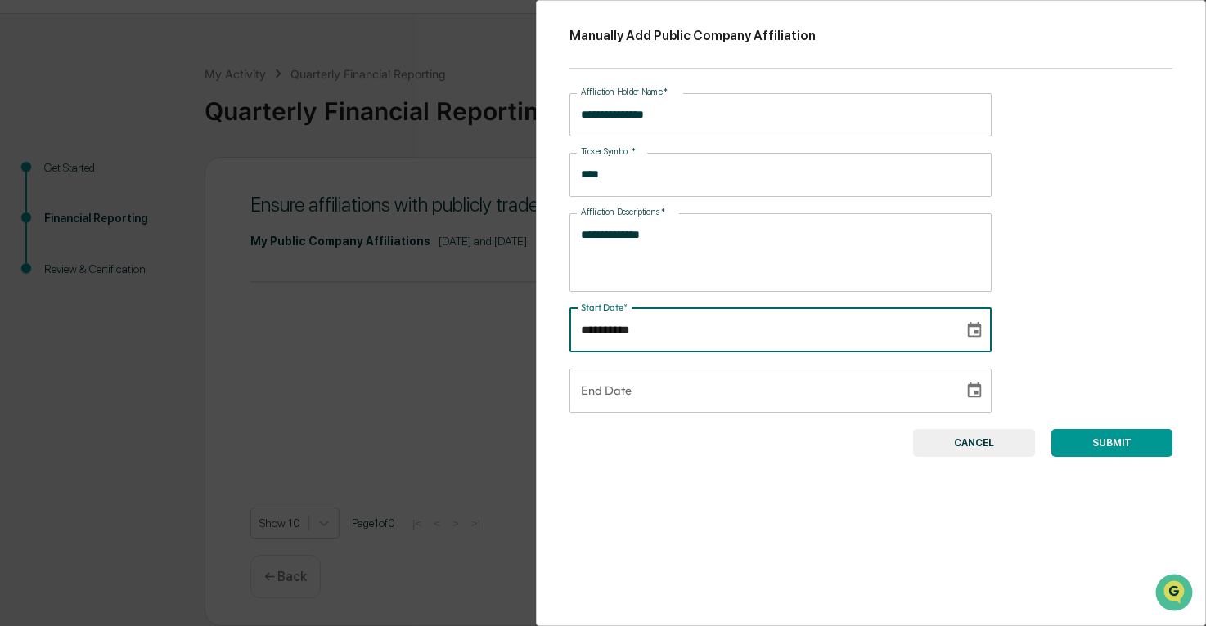
click at [970, 337] on icon "Choose date, selected date is Sep 18, 2015" at bounding box center [974, 329] width 14 height 16
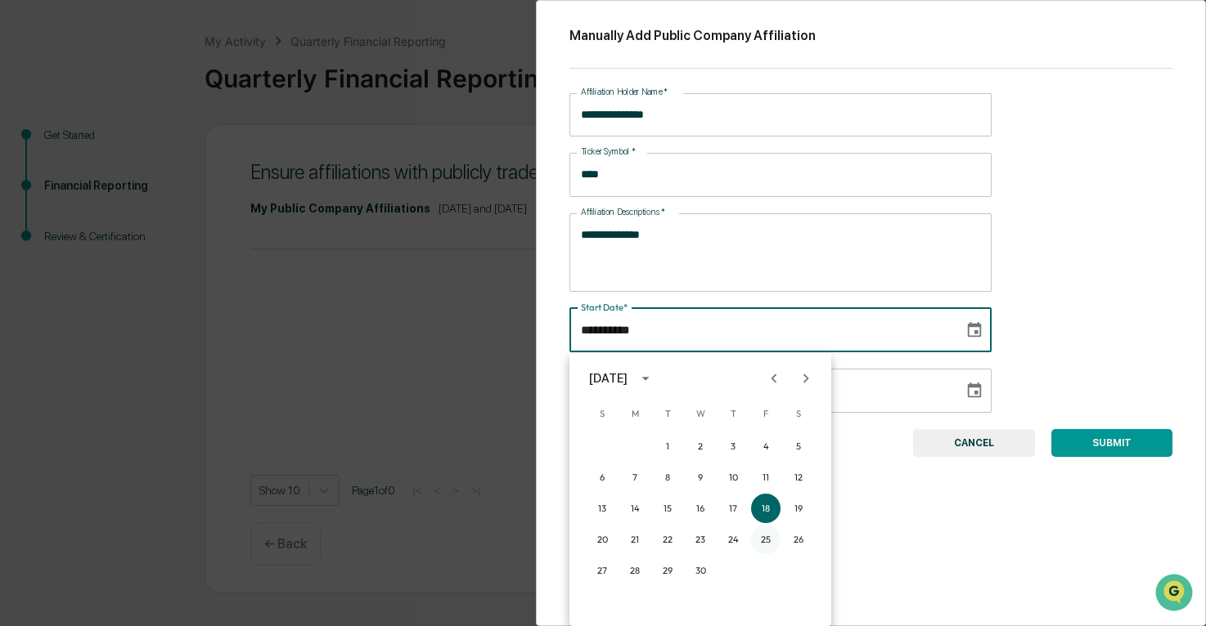
click at [770, 539] on button "25" at bounding box center [765, 539] width 29 height 29
type input "**********"
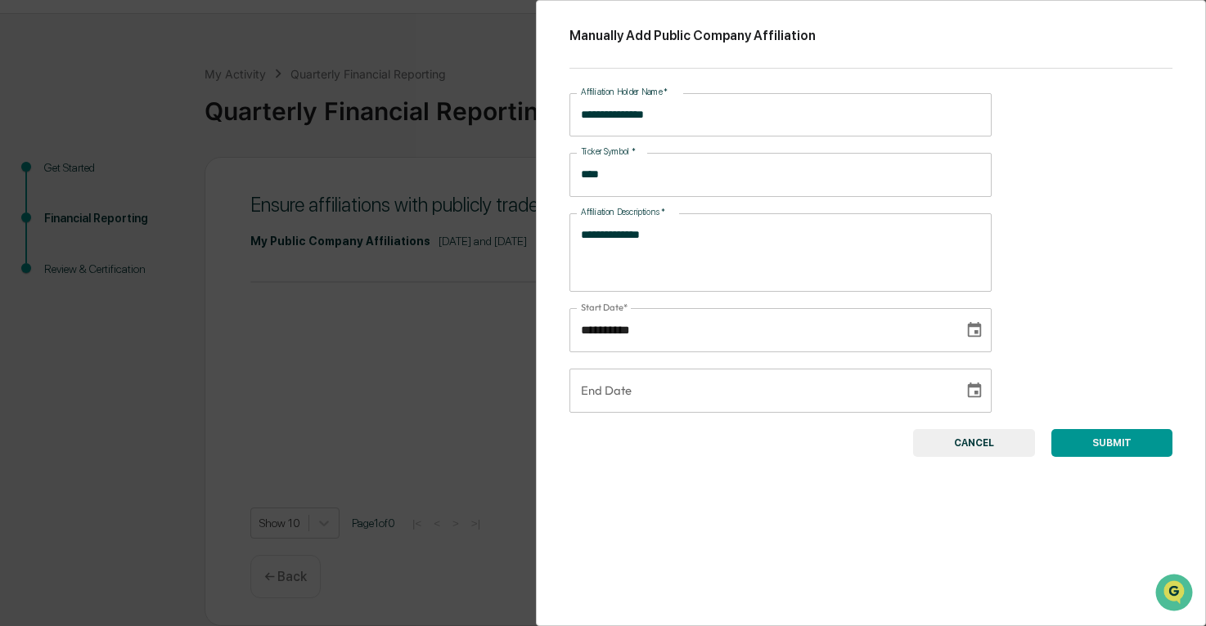
click at [959, 388] on button "Choose date" at bounding box center [974, 390] width 31 height 31
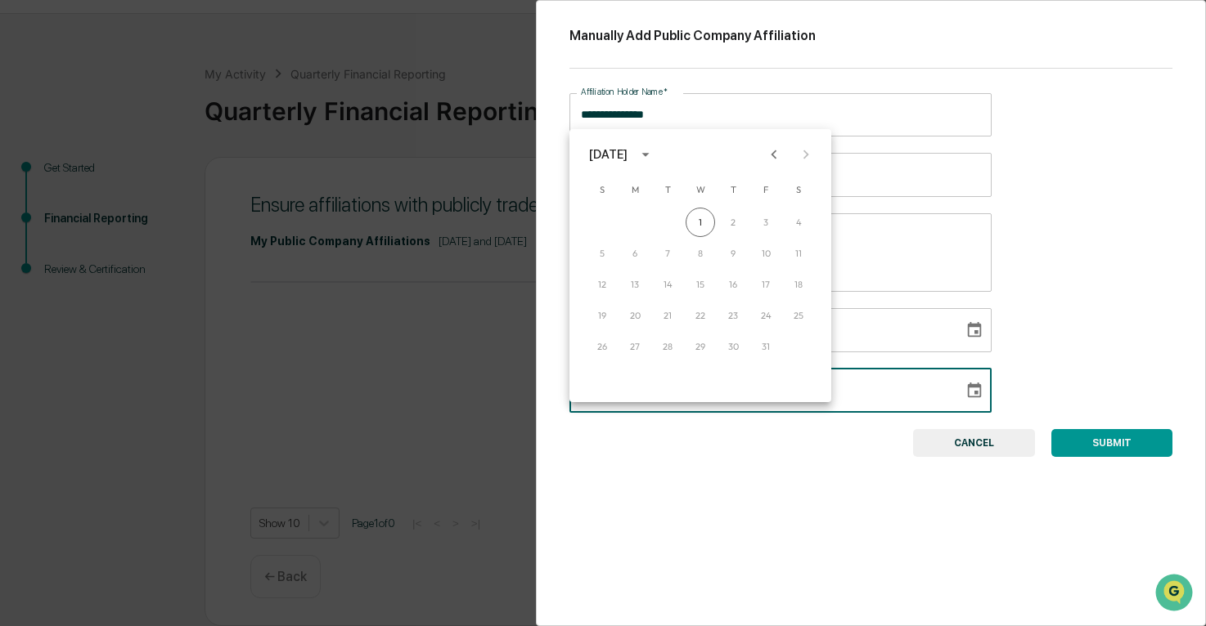
click at [779, 146] on icon "Previous month" at bounding box center [774, 155] width 18 height 18
click at [731, 332] on button "31" at bounding box center [732, 346] width 29 height 29
type input "**********"
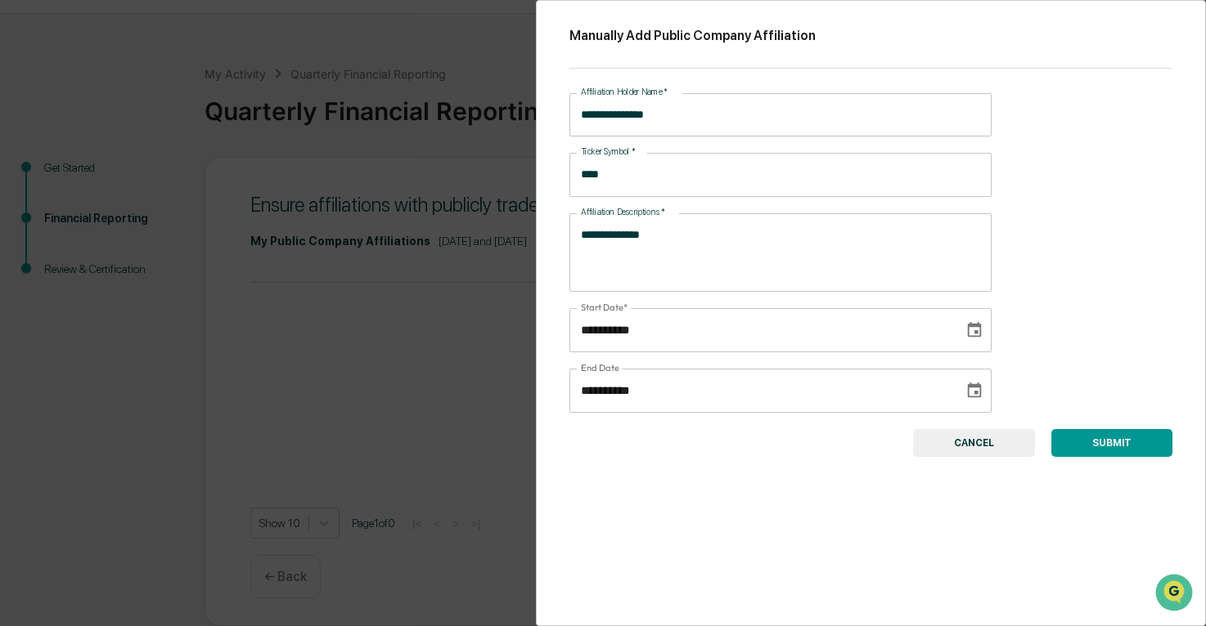
click at [650, 397] on input "**********" at bounding box center [760, 391] width 383 height 44
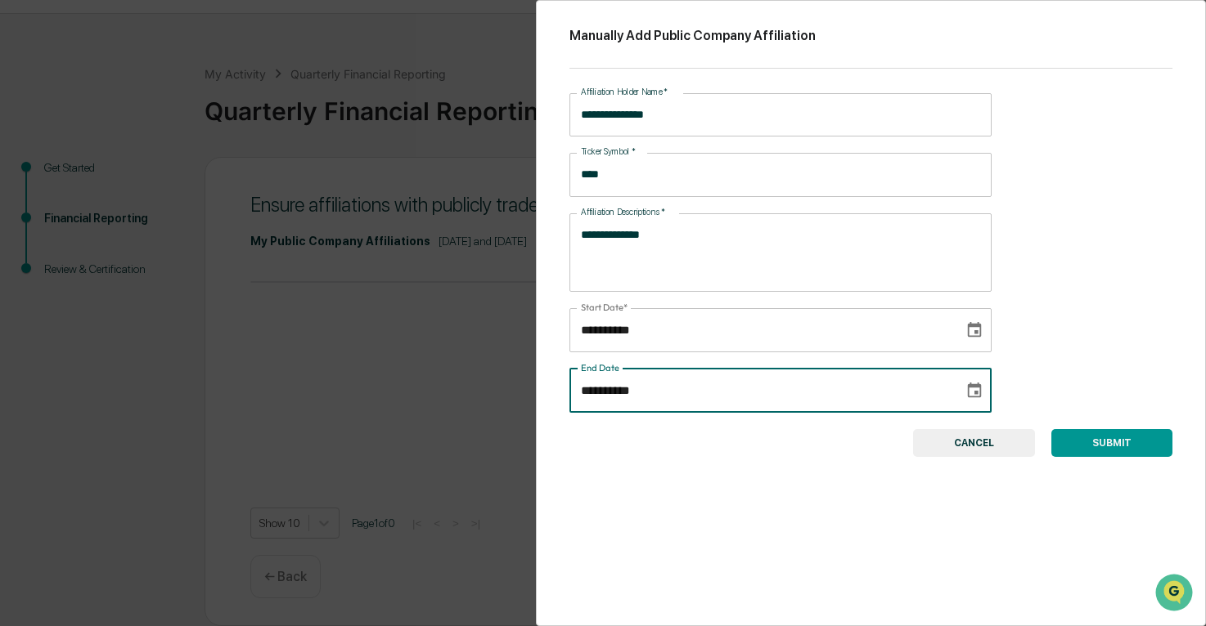
click at [676, 393] on input "**********" at bounding box center [760, 391] width 383 height 44
click at [698, 400] on input "**********" at bounding box center [760, 391] width 383 height 44
click at [667, 390] on input "**********" at bounding box center [760, 391] width 383 height 44
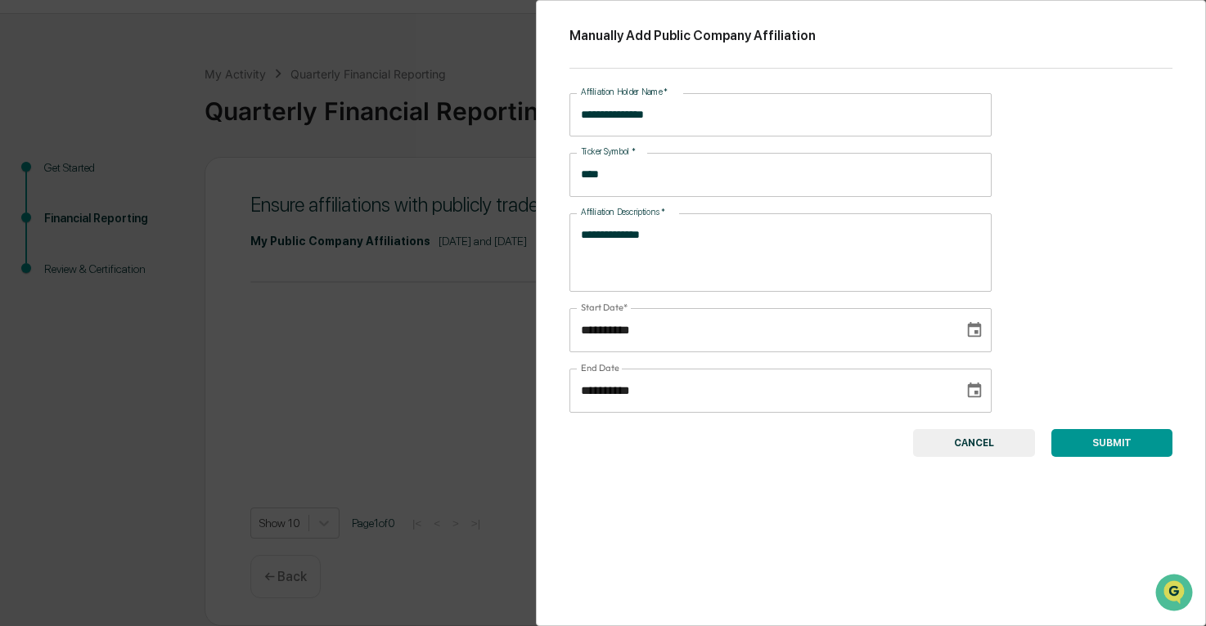
click at [1102, 438] on button "SUBMIT" at bounding box center [1111, 443] width 121 height 28
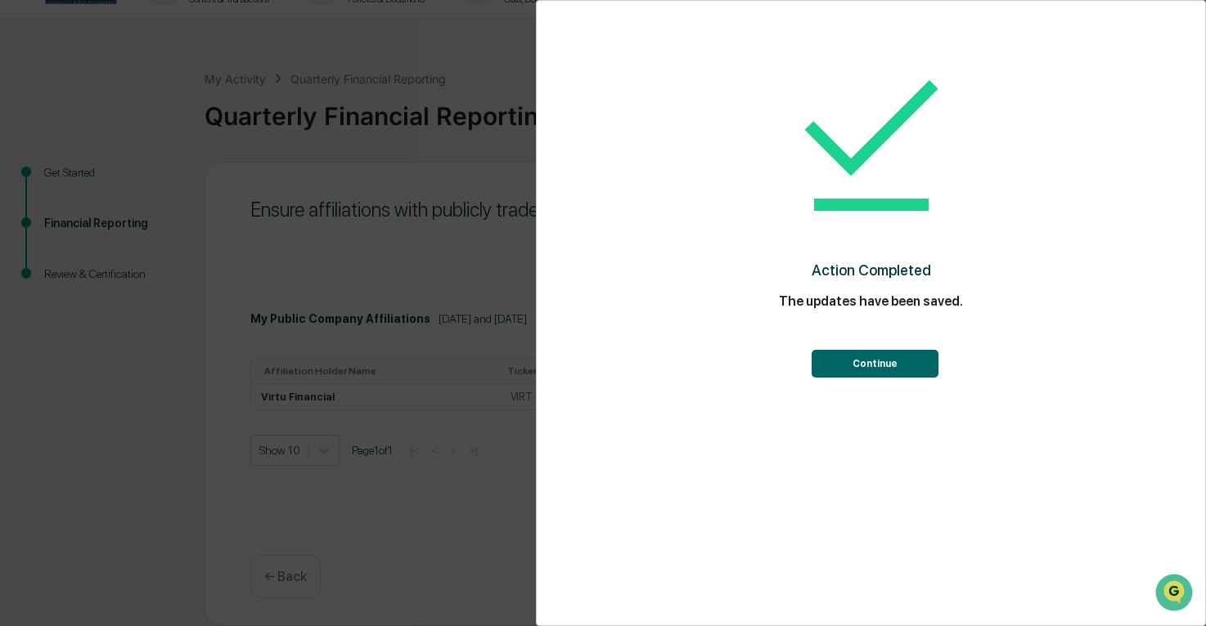
click at [856, 361] on button "Continue" at bounding box center [874, 364] width 127 height 28
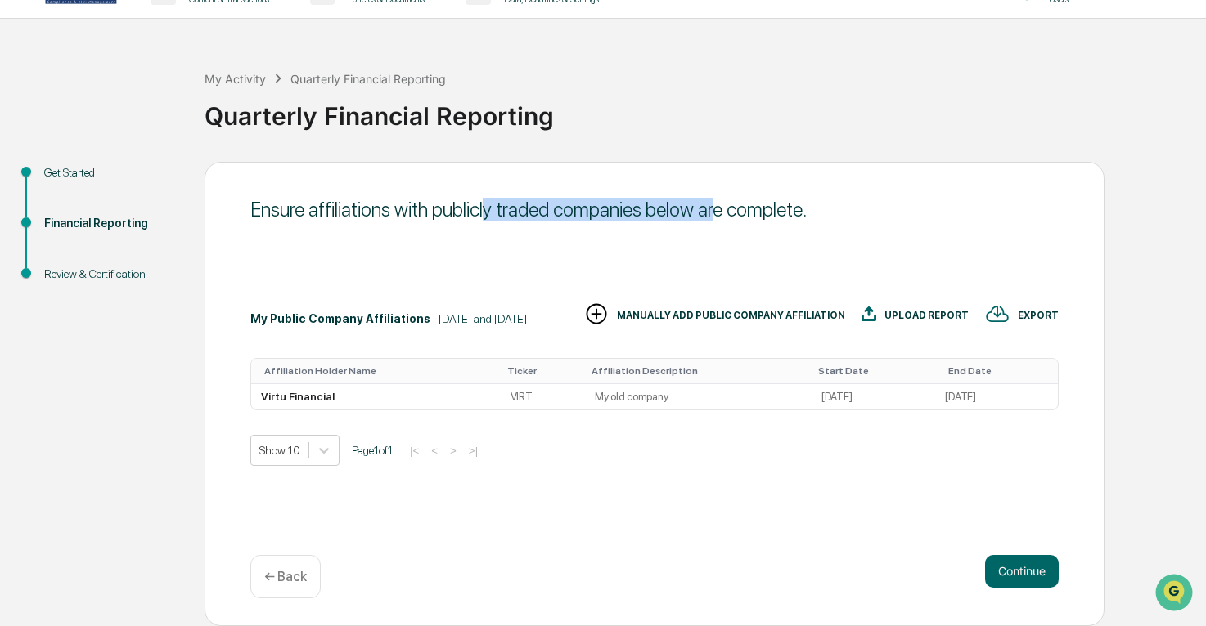
drag, startPoint x: 514, startPoint y: 213, endPoint x: 713, endPoint y: 221, distance: 198.9
click at [713, 221] on div "Ensure affiliations with publicly traded companies below are complete." at bounding box center [654, 210] width 808 height 24
drag, startPoint x: 713, startPoint y: 221, endPoint x: 686, endPoint y: 285, distance: 70.0
click at [686, 284] on div "Ensure affiliations with publicly traded companies below are complete. My Publi…" at bounding box center [654, 394] width 900 height 465
click at [845, 321] on div "MANUALLY ADD PUBLIC COMPANY AFFILIATION" at bounding box center [731, 315] width 228 height 11
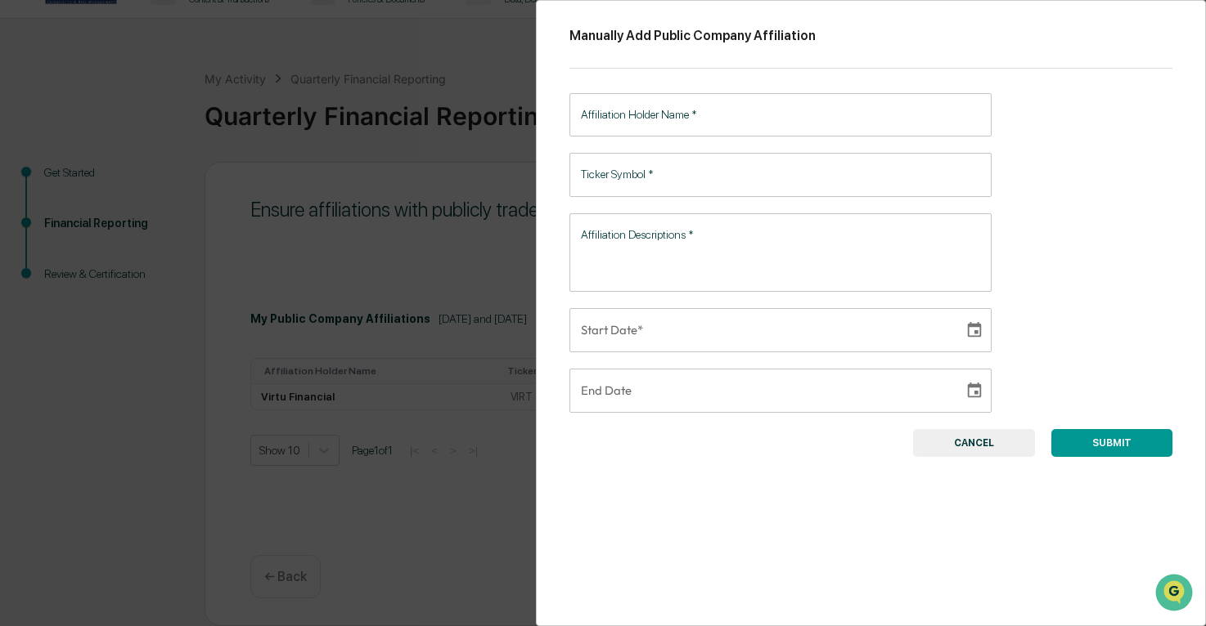
click at [505, 308] on div "Manually Add Public Company Affiliation Affiliation Holder Name   * Affiliation…" at bounding box center [603, 313] width 1206 height 626
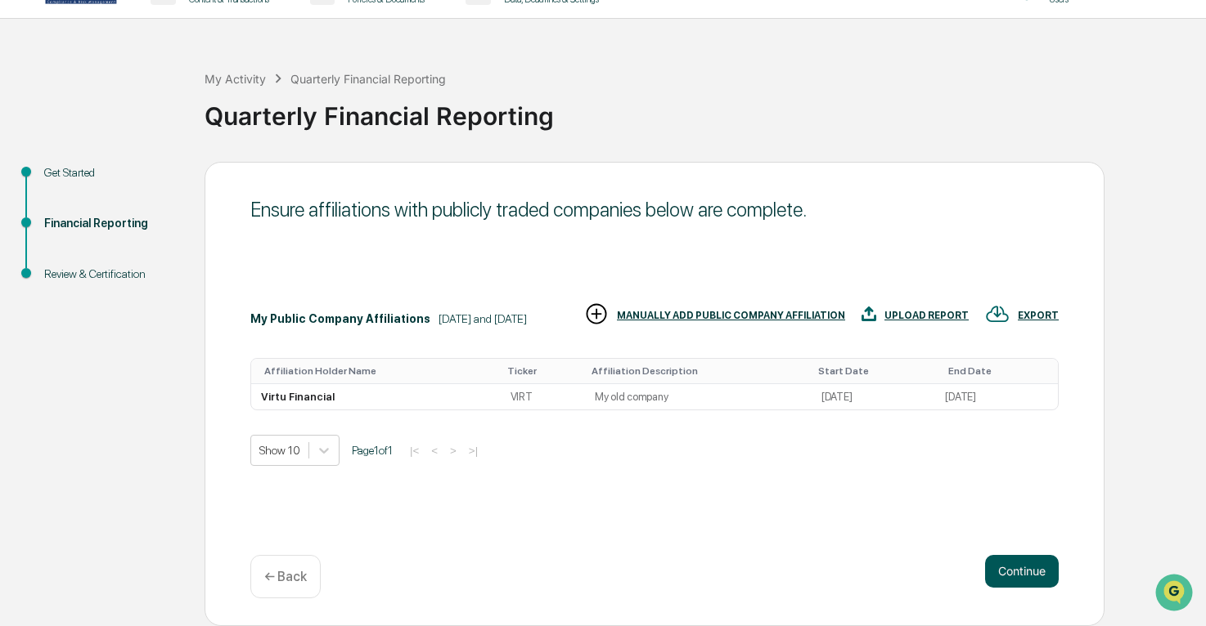
click at [1035, 580] on button "Continue" at bounding box center [1022, 571] width 74 height 33
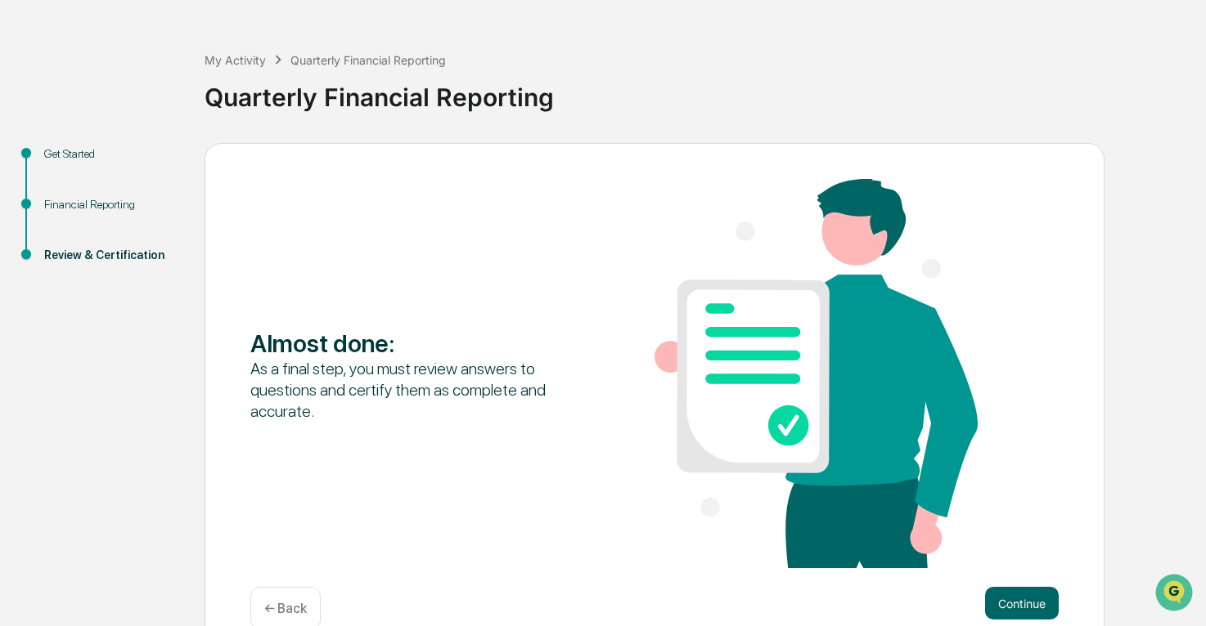
scroll to position [83, 0]
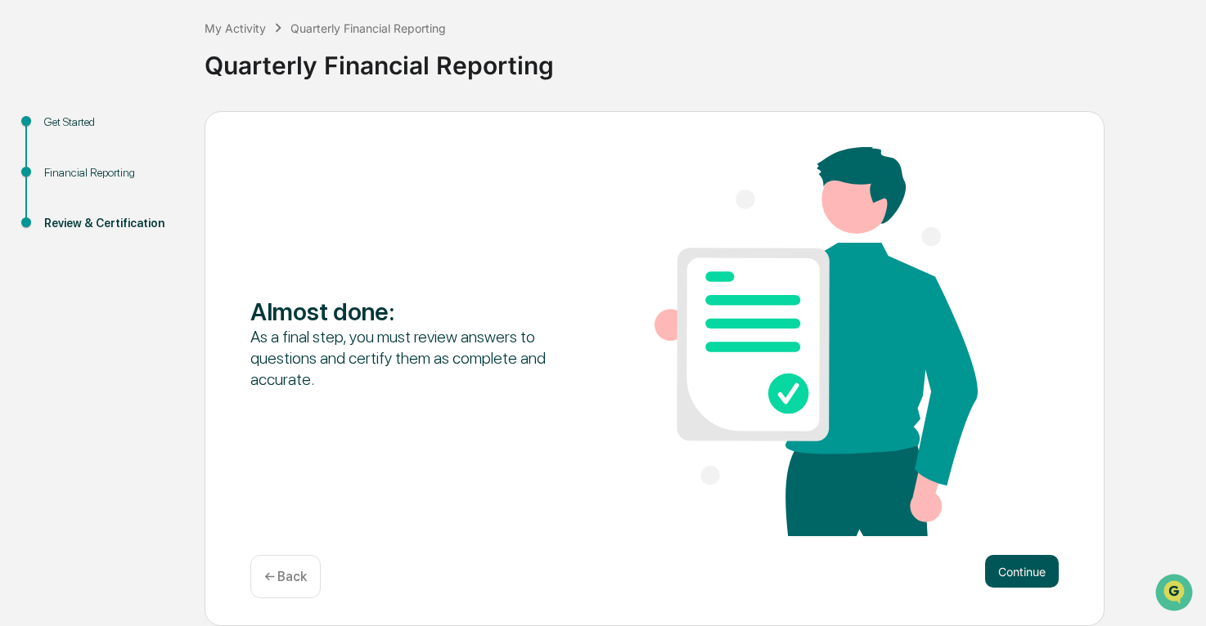
click at [1031, 572] on button "Continue" at bounding box center [1022, 571] width 74 height 33
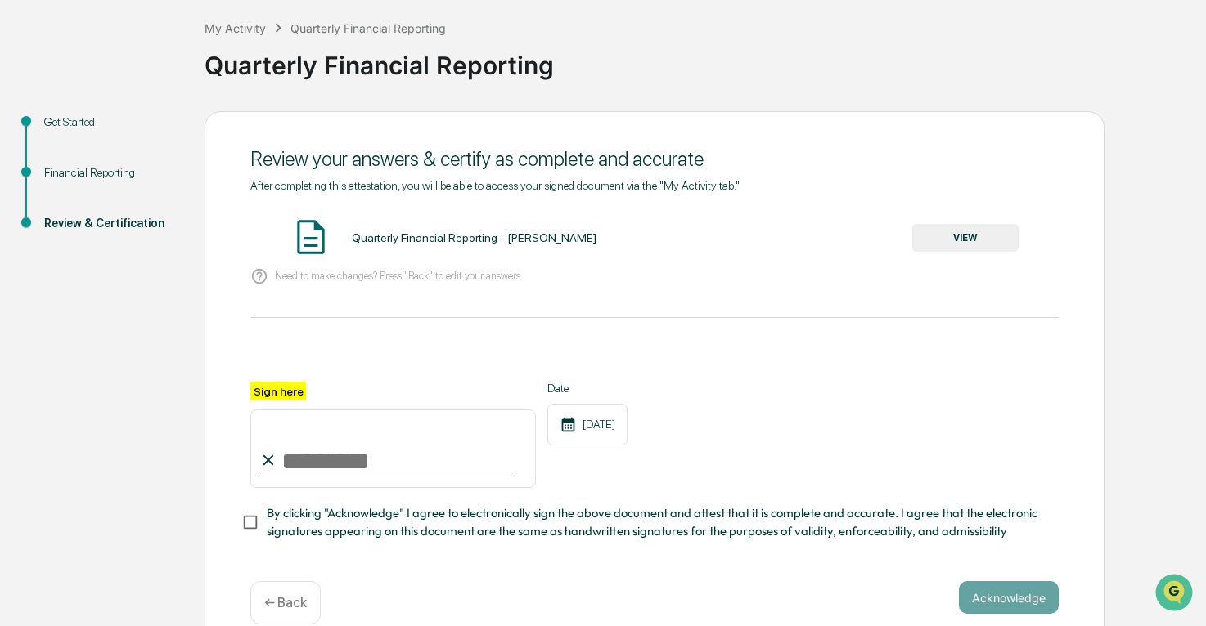
click at [406, 274] on p "Need to make changes? Press "Back" to edit your answers" at bounding box center [397, 276] width 245 height 12
click at [331, 460] on input "Sign here" at bounding box center [392, 449] width 285 height 79
click at [386, 541] on span "By clicking "Acknowledge" I agree to electronically sign the above document and…" at bounding box center [656, 523] width 779 height 37
click at [303, 451] on input "********" at bounding box center [392, 449] width 285 height 79
type input "**********"
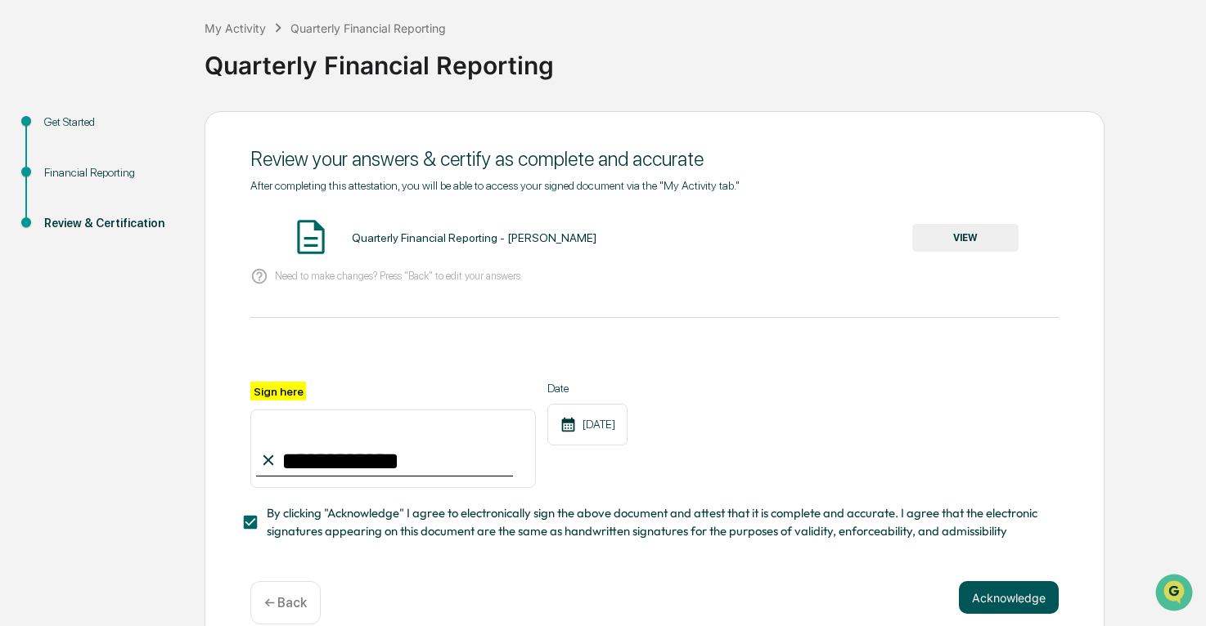
click at [1034, 591] on button "Acknowledge" at bounding box center [1009, 597] width 100 height 33
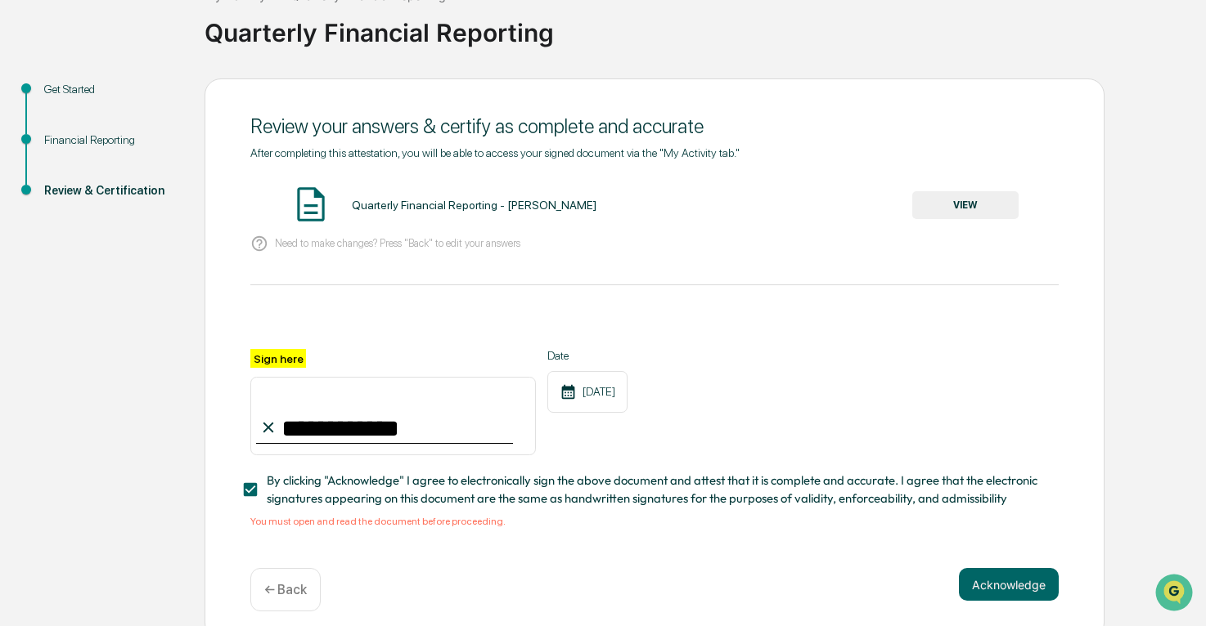
scroll to position [134, 0]
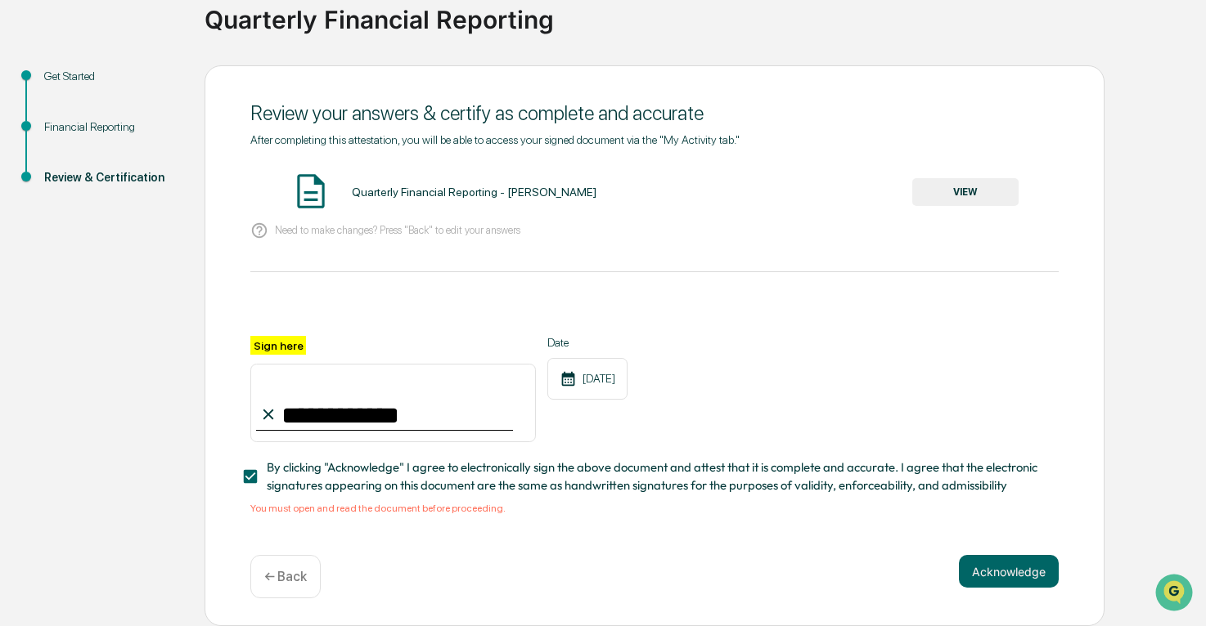
click at [387, 186] on div "Quarterly Financial Reporting - [PERSON_NAME]" at bounding box center [474, 192] width 245 height 13
click at [958, 186] on button "VIEW" at bounding box center [965, 192] width 106 height 28
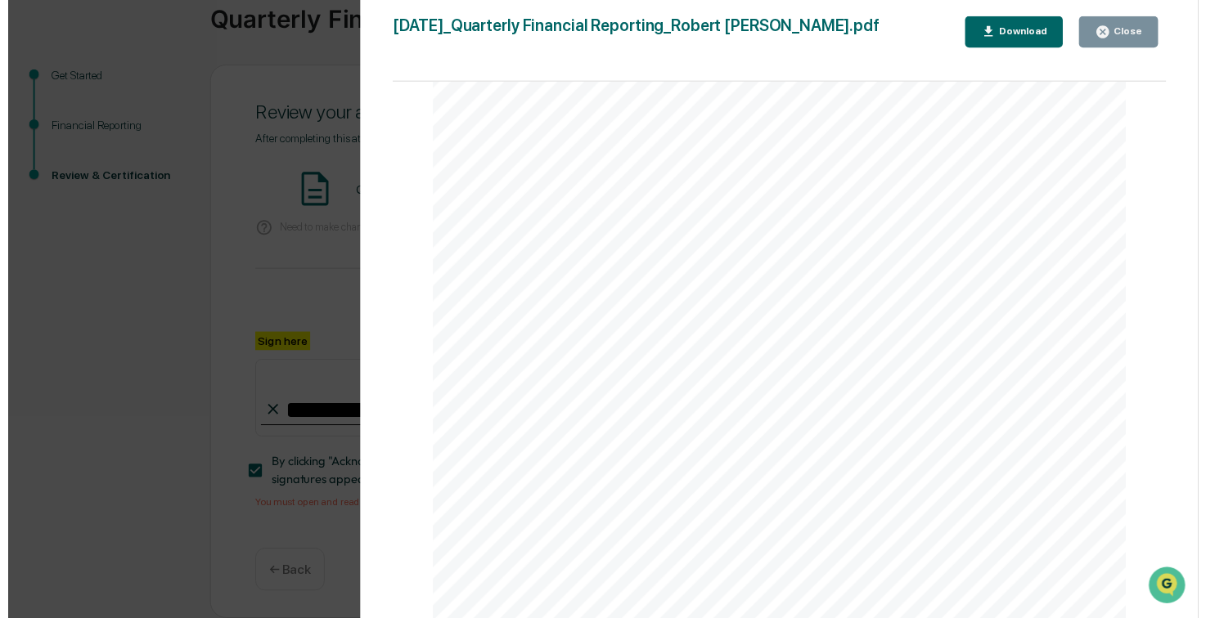
scroll to position [3435, 0]
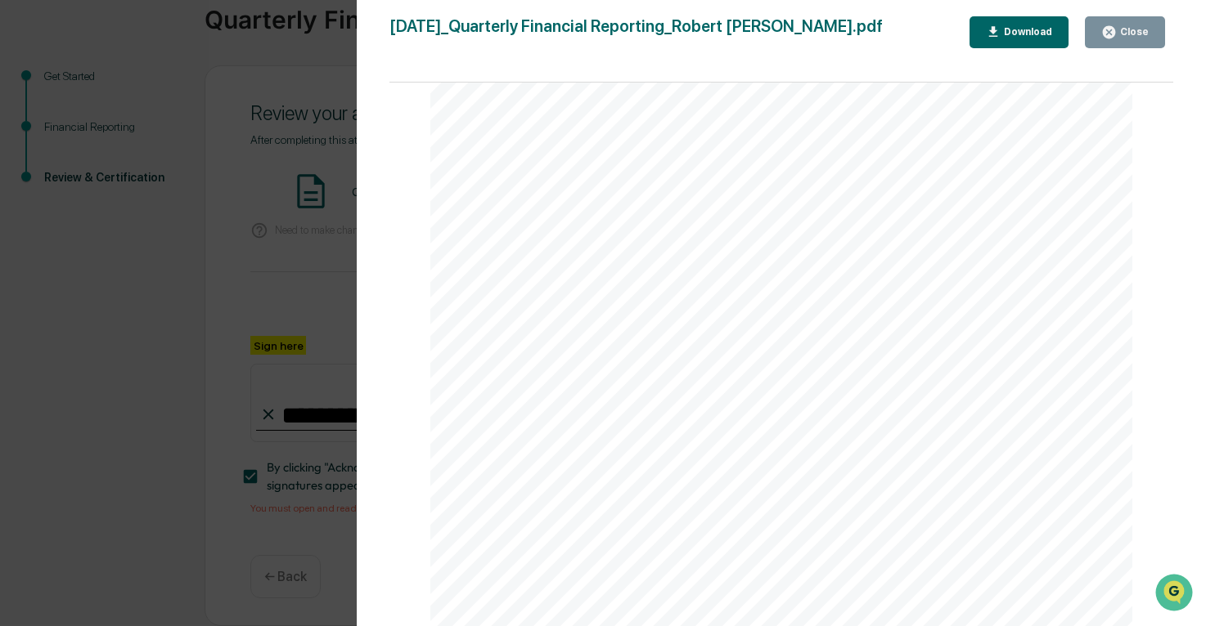
drag, startPoint x: 457, startPoint y: 191, endPoint x: 779, endPoint y: 271, distance: 331.9
click at [779, 271] on div "Transaction Date Transactio n Type Security Identifier Security Type Number Of …" at bounding box center [781, 319] width 702 height 993
click at [323, 260] on div "Version History [DATE] 05:39 PM [PERSON_NAME] [DATE]_Quarterly Financial Report…" at bounding box center [603, 313] width 1206 height 626
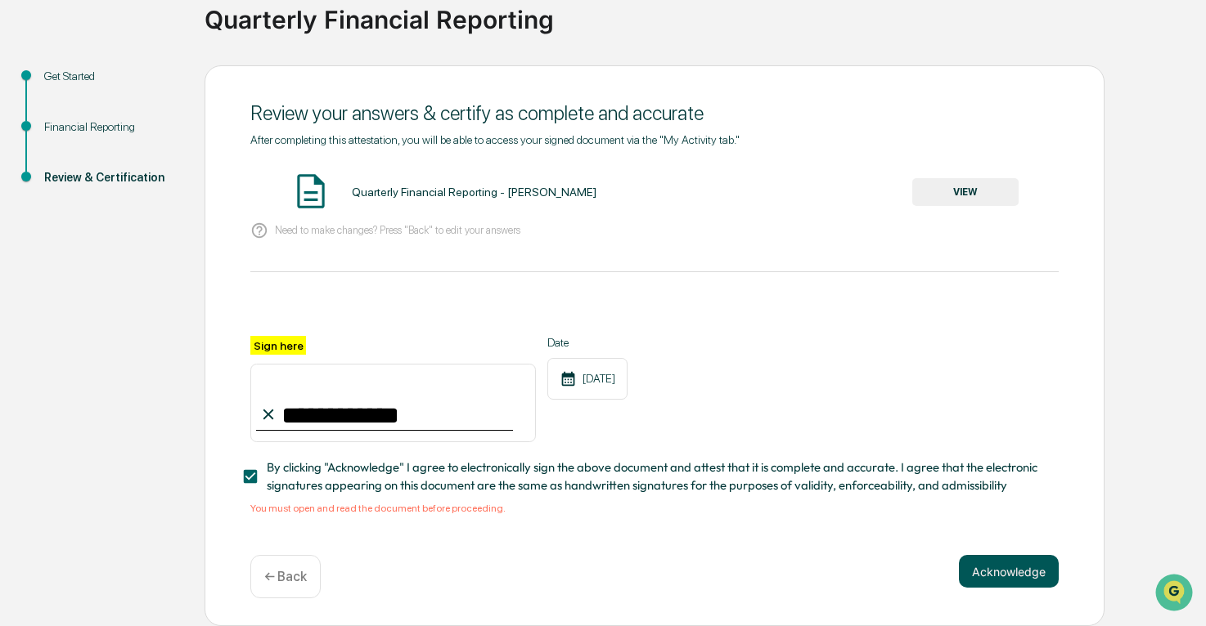
click at [1043, 583] on button "Acknowledge" at bounding box center [1009, 571] width 100 height 33
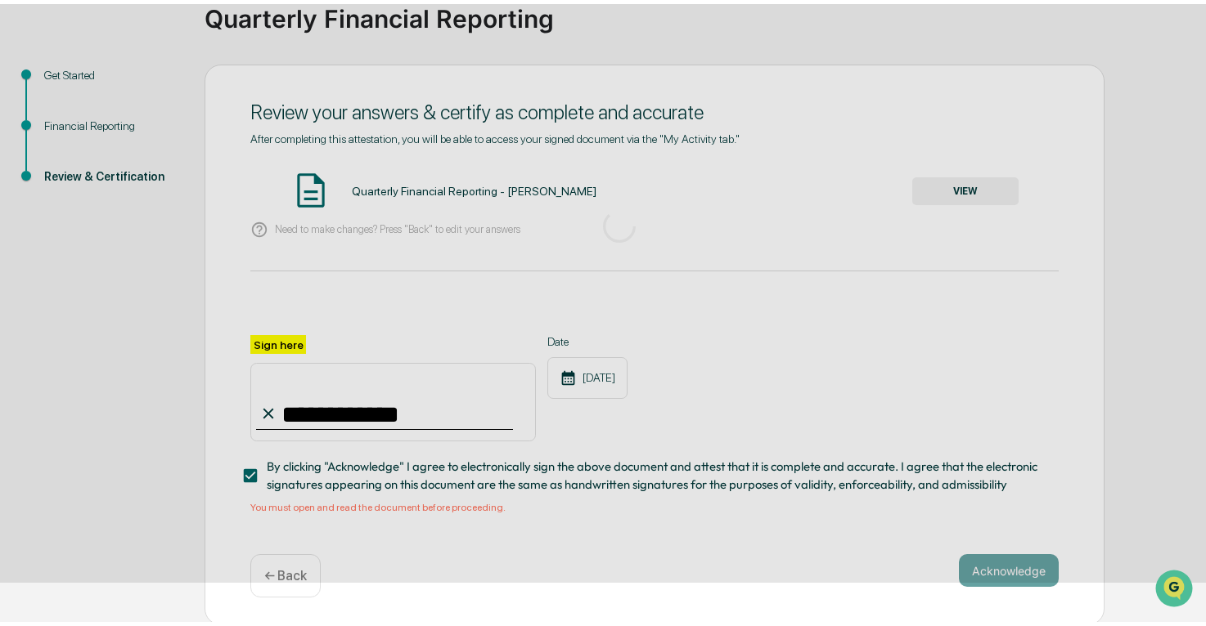
scroll to position [33, 0]
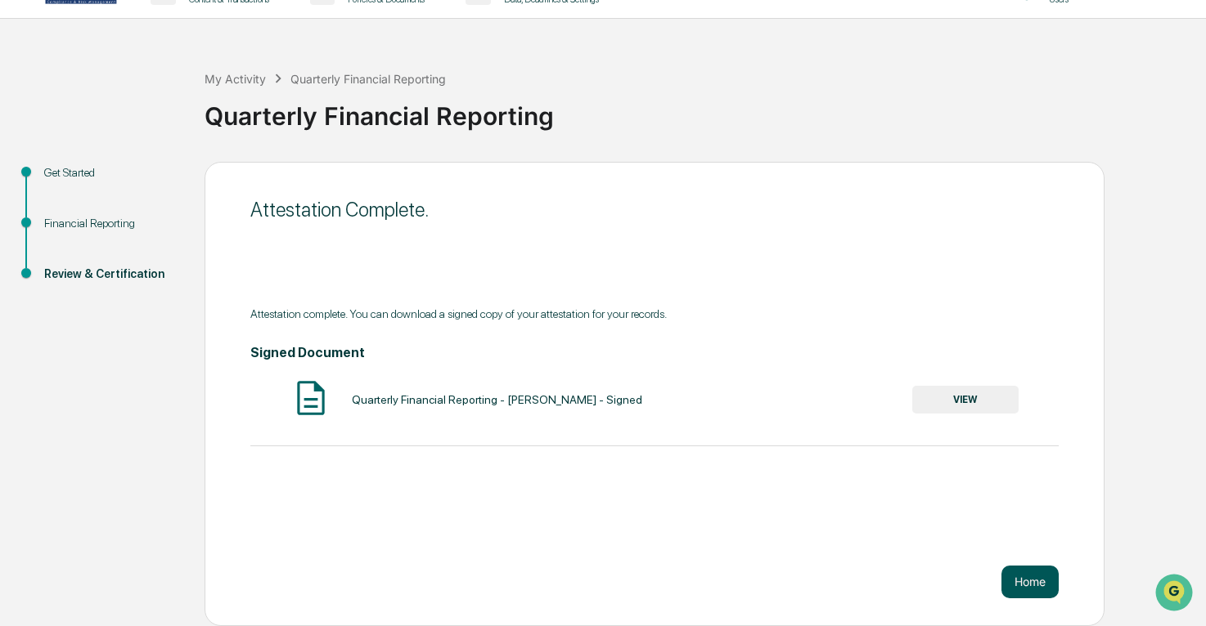
click at [1047, 575] on button "Home" at bounding box center [1029, 582] width 57 height 33
